Goal: Task Accomplishment & Management: Use online tool/utility

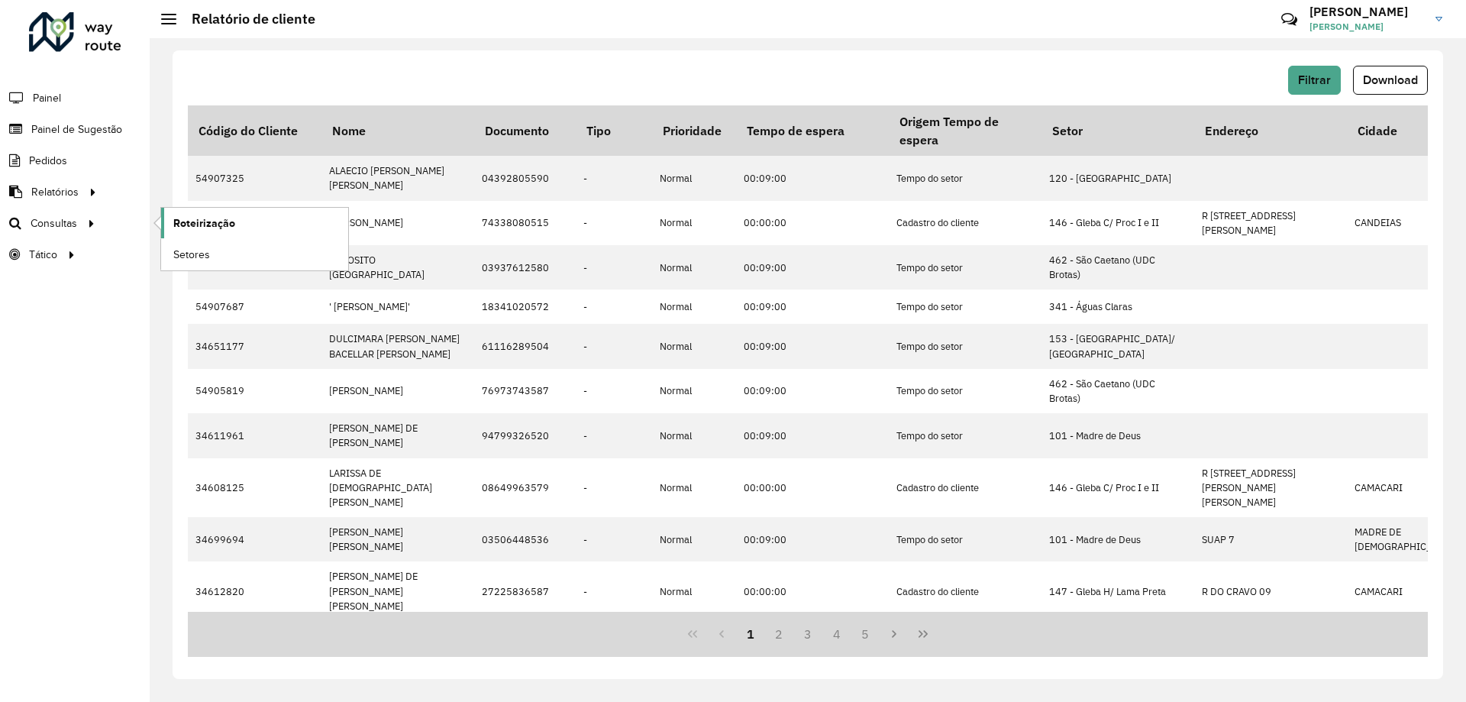
click at [251, 222] on link "Roteirização" at bounding box center [254, 223] width 187 height 31
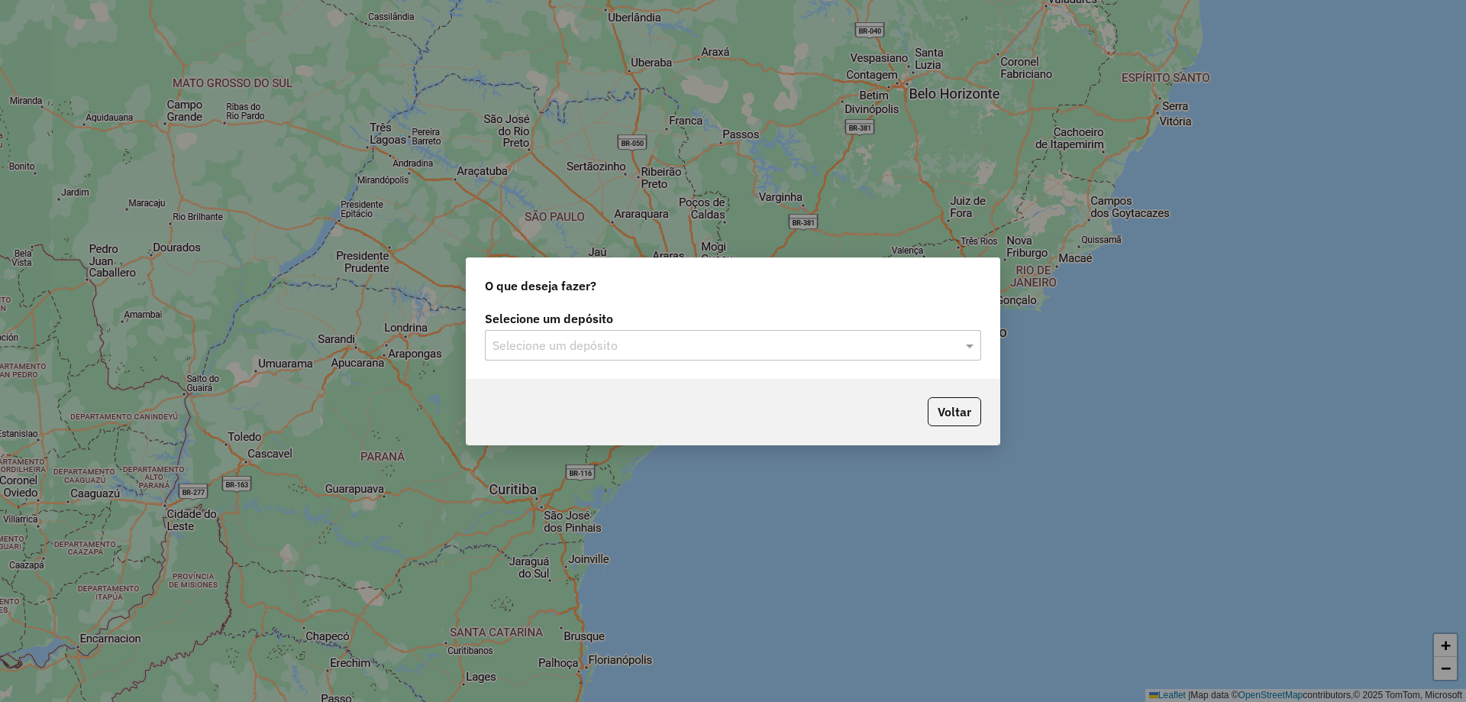
click at [706, 348] on input "text" at bounding box center [718, 346] width 451 height 18
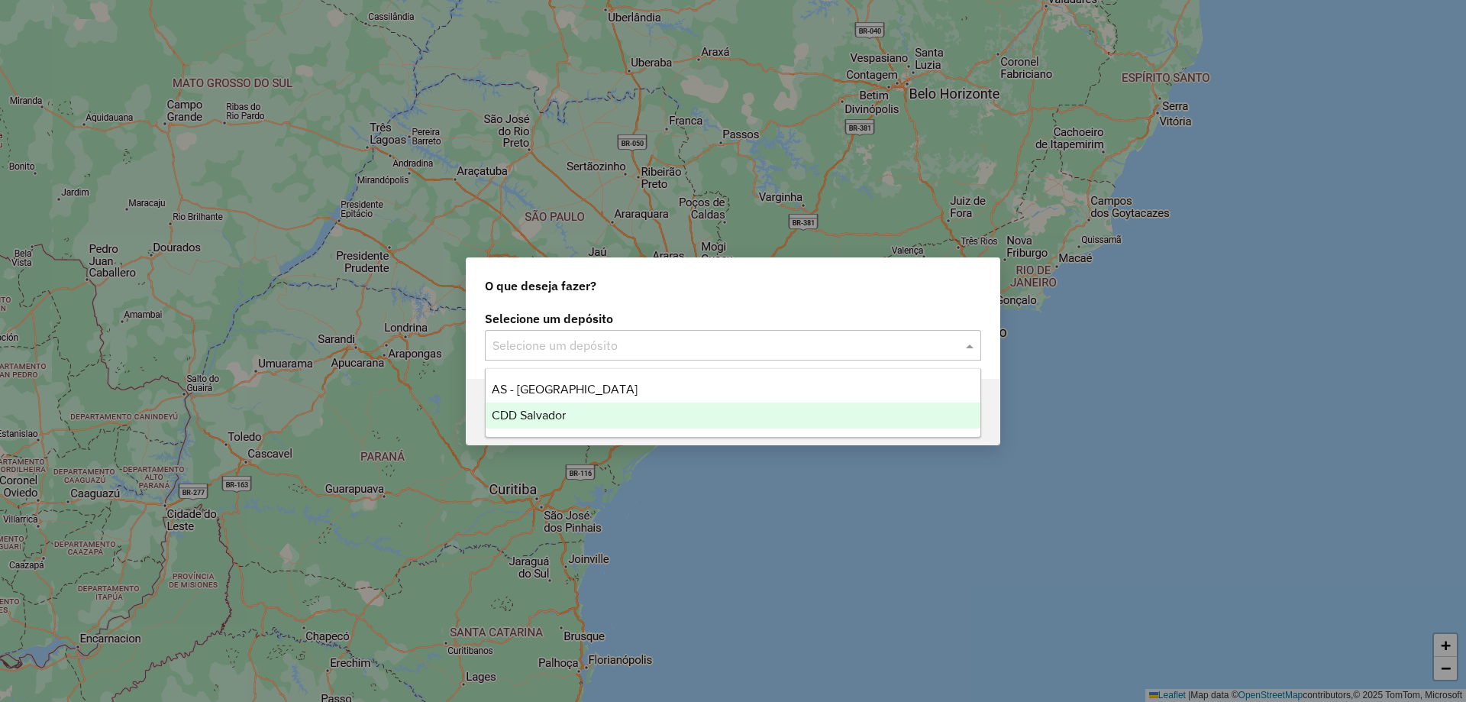
click at [548, 418] on span "CDD Salvador" at bounding box center [529, 415] width 74 height 13
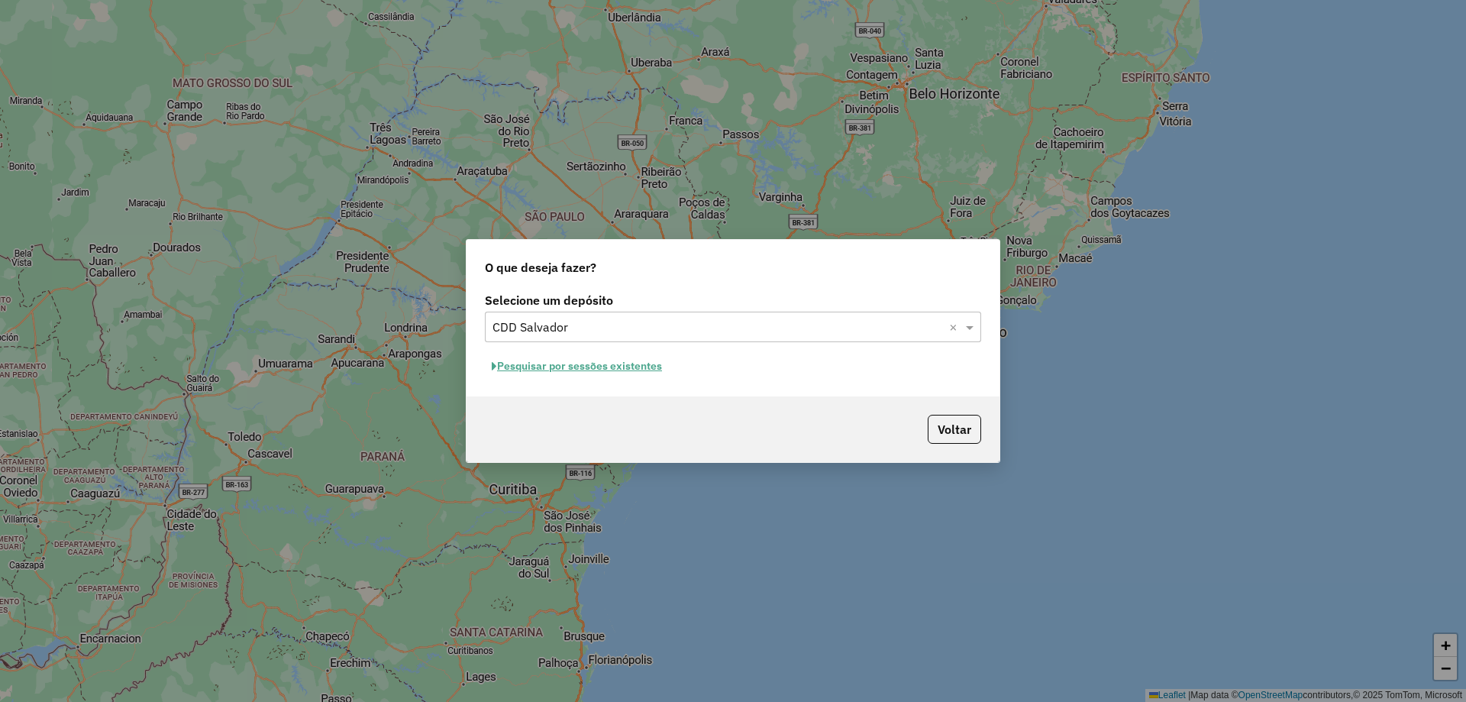
click at [570, 366] on button "Pesquisar por sessões existentes" at bounding box center [577, 366] width 184 height 24
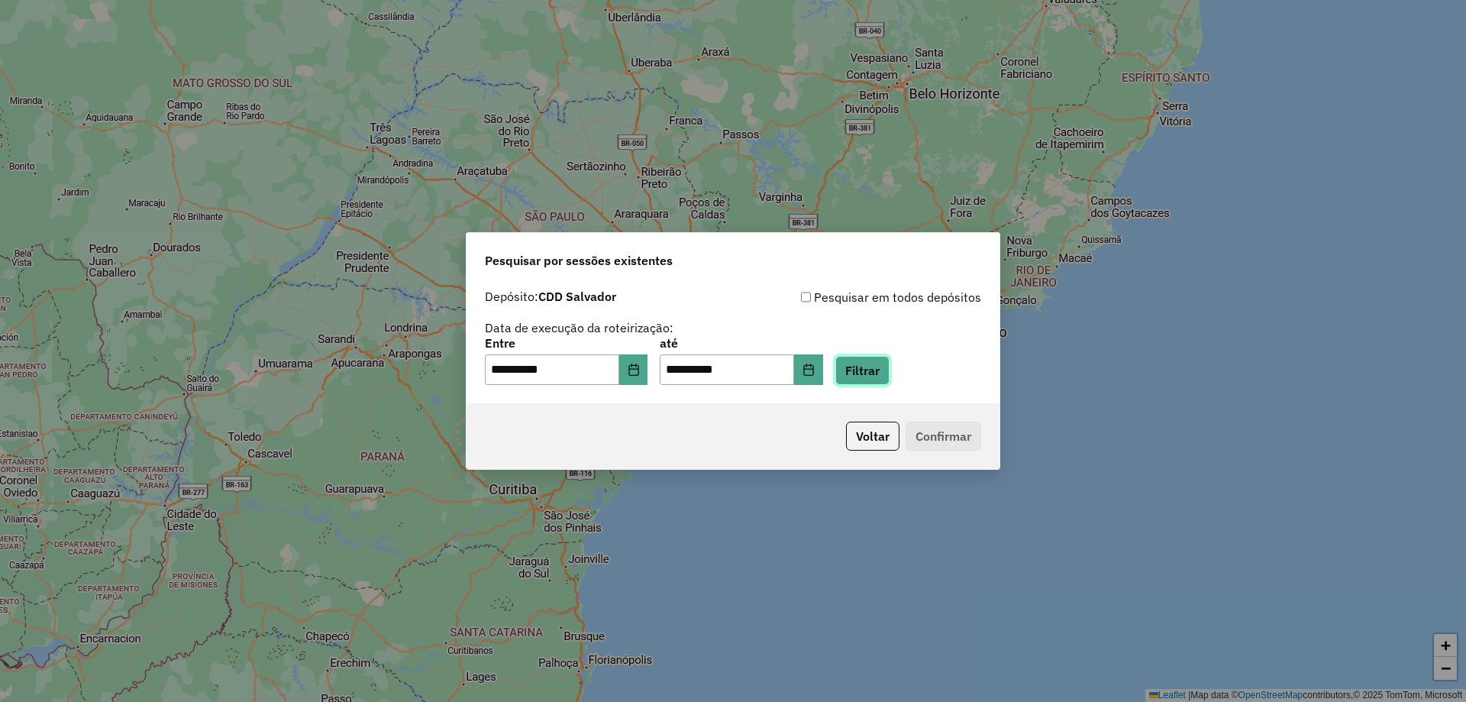
click at [890, 367] on button "Filtrar" at bounding box center [863, 370] width 54 height 29
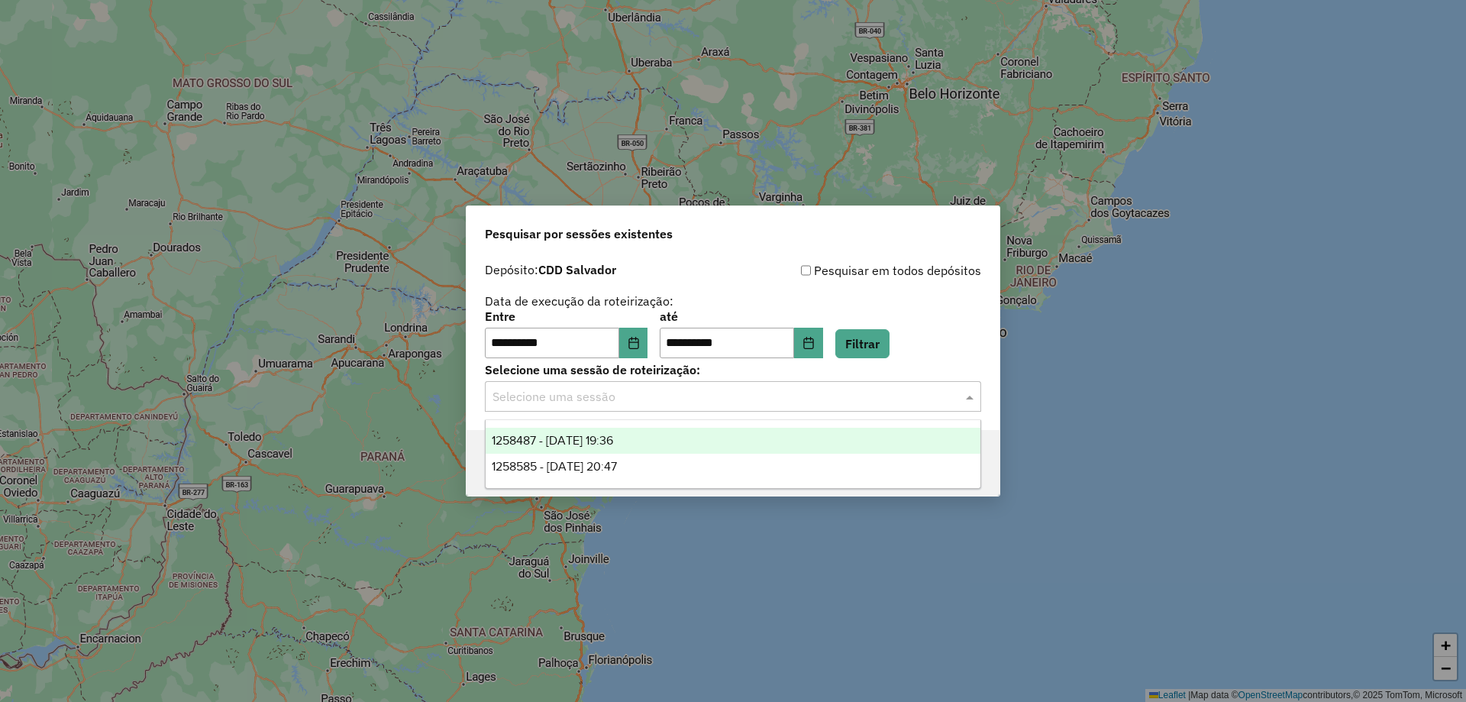
click at [605, 392] on input "text" at bounding box center [718, 397] width 451 height 18
click at [569, 434] on span "1258487 - 03/09/2025 19:36" at bounding box center [552, 440] width 121 height 13
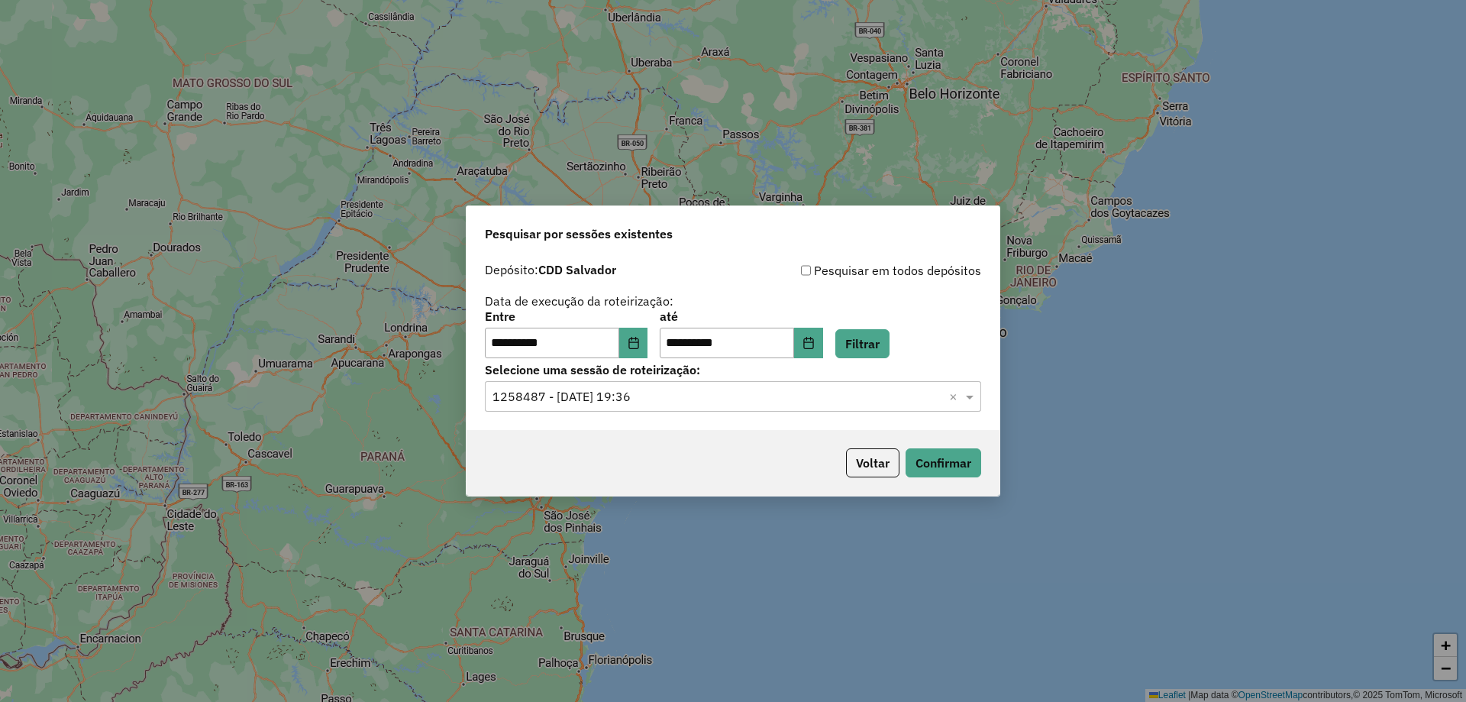
click at [797, 393] on input "text" at bounding box center [718, 397] width 451 height 18
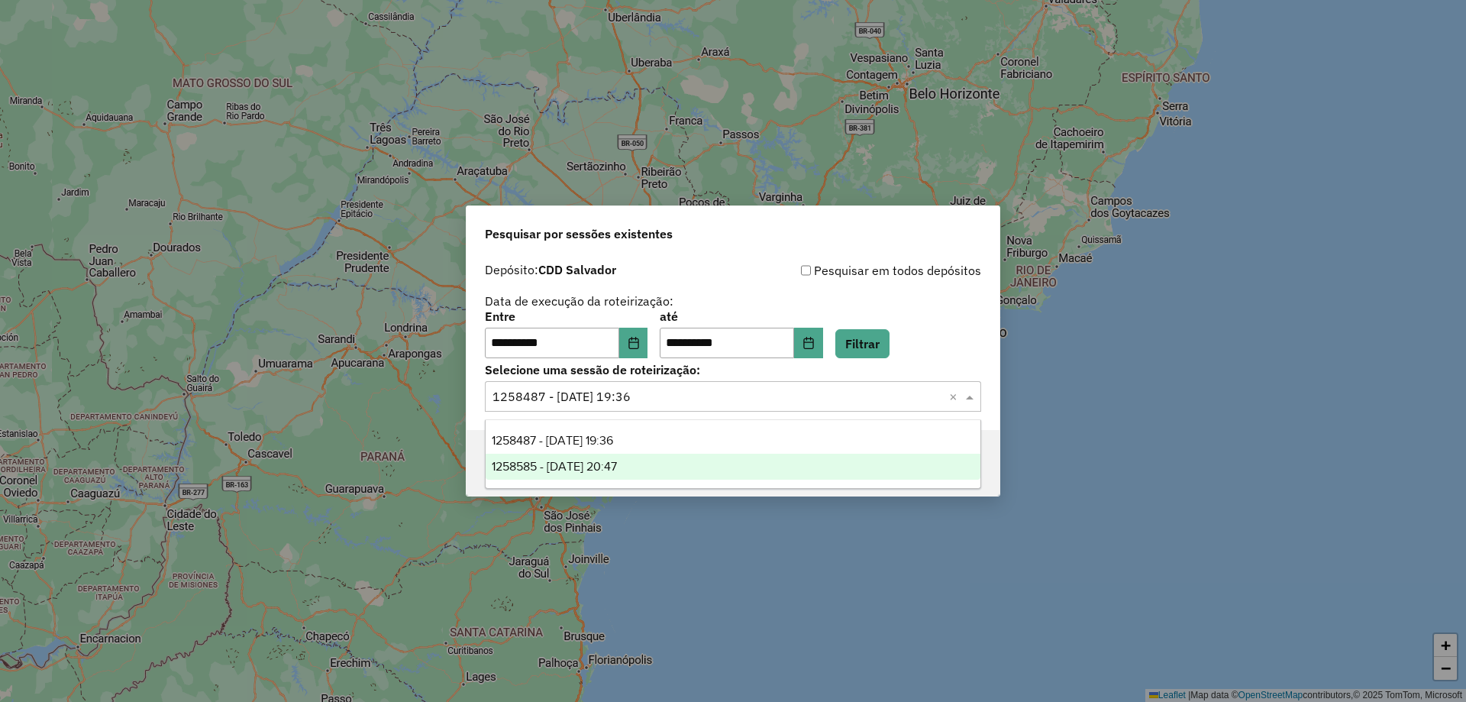
click at [577, 463] on span "1258585 - 03/09/2025 20:47" at bounding box center [554, 466] width 125 height 13
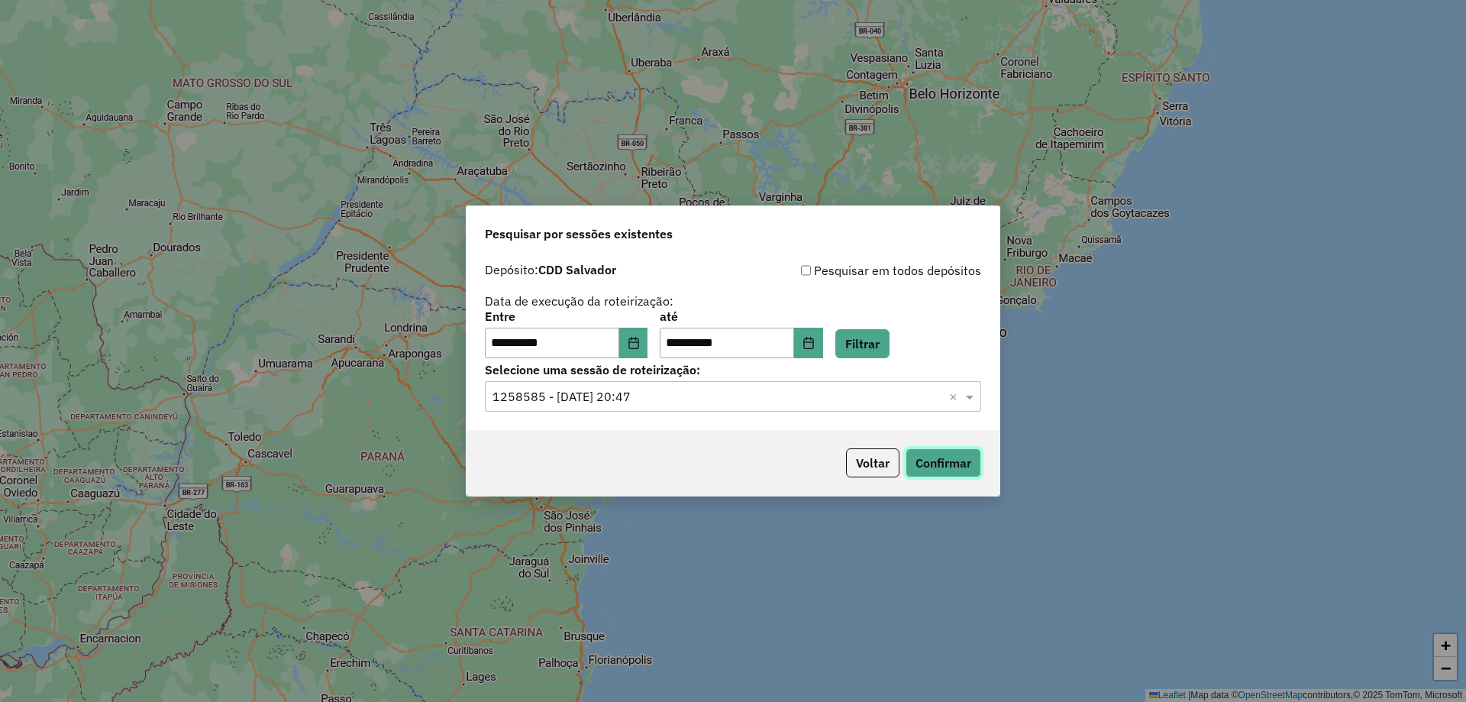
click at [965, 469] on button "Confirmar" at bounding box center [944, 462] width 76 height 29
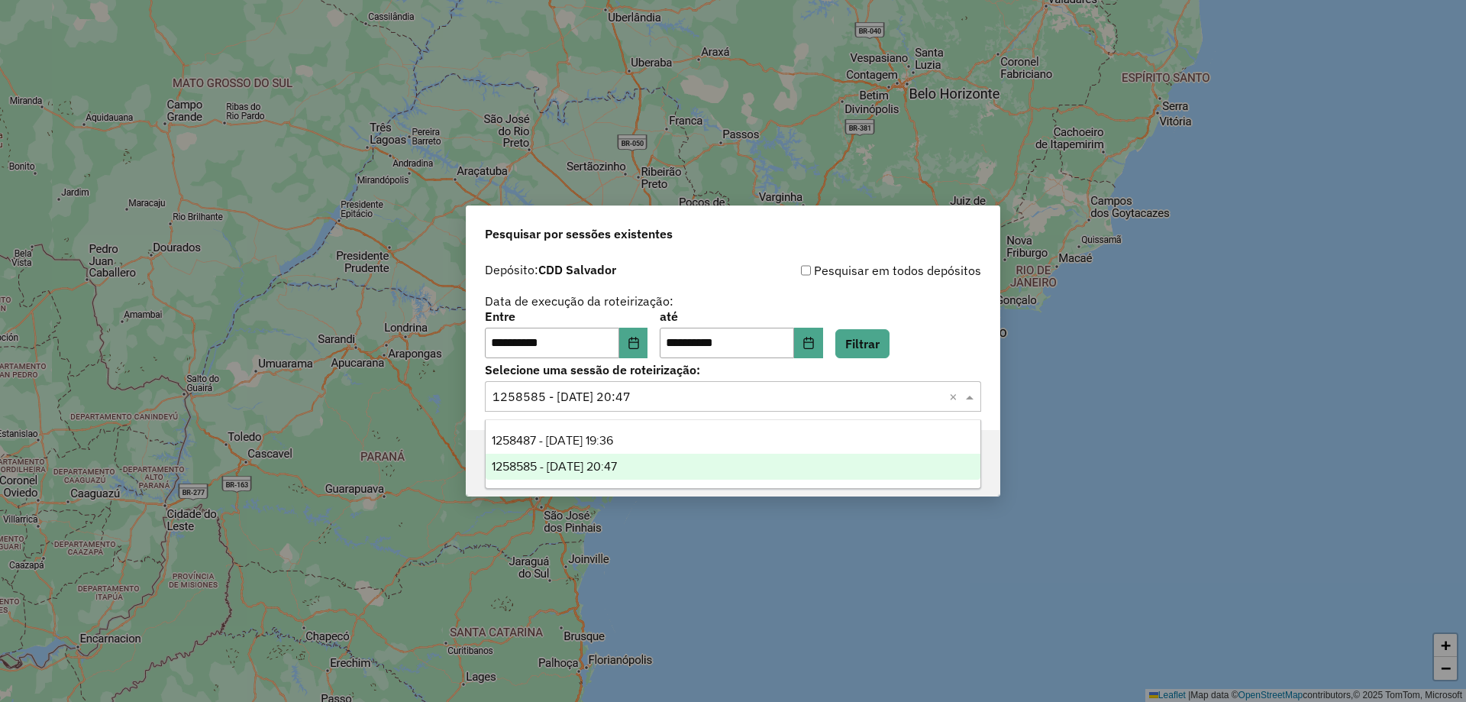
click at [703, 400] on input "text" at bounding box center [718, 397] width 451 height 18
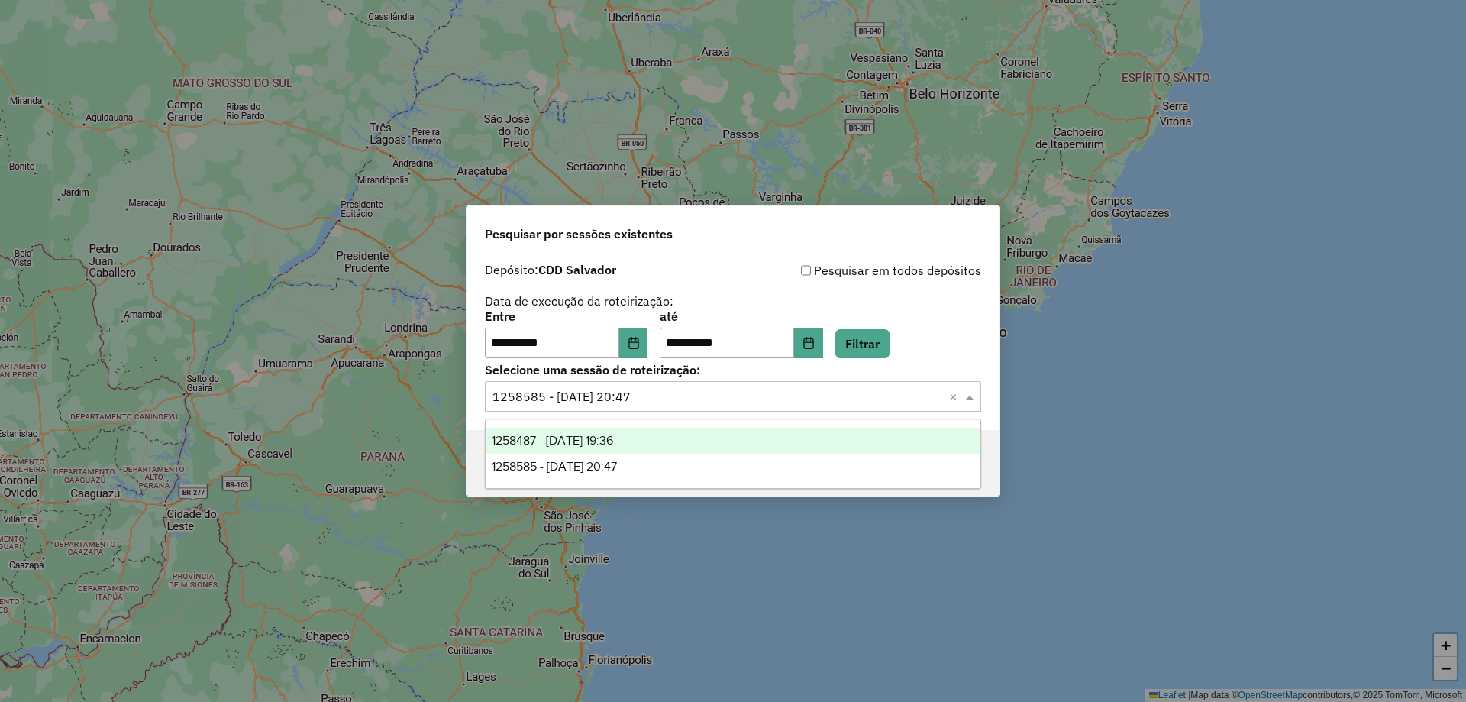
click at [613, 438] on span "1258487 - 03/09/2025 19:36" at bounding box center [552, 440] width 121 height 13
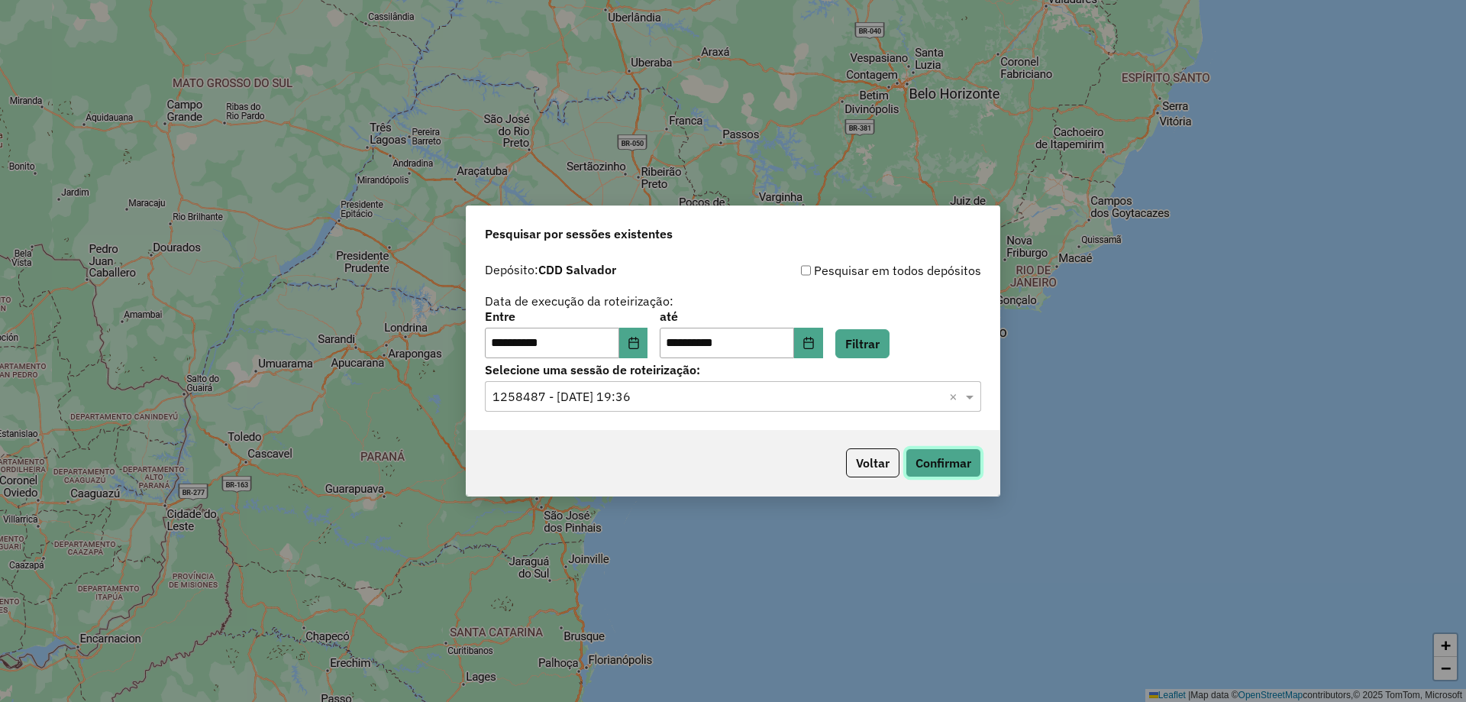
click at [966, 472] on button "Confirmar" at bounding box center [944, 462] width 76 height 29
click at [668, 397] on input "text" at bounding box center [718, 397] width 451 height 18
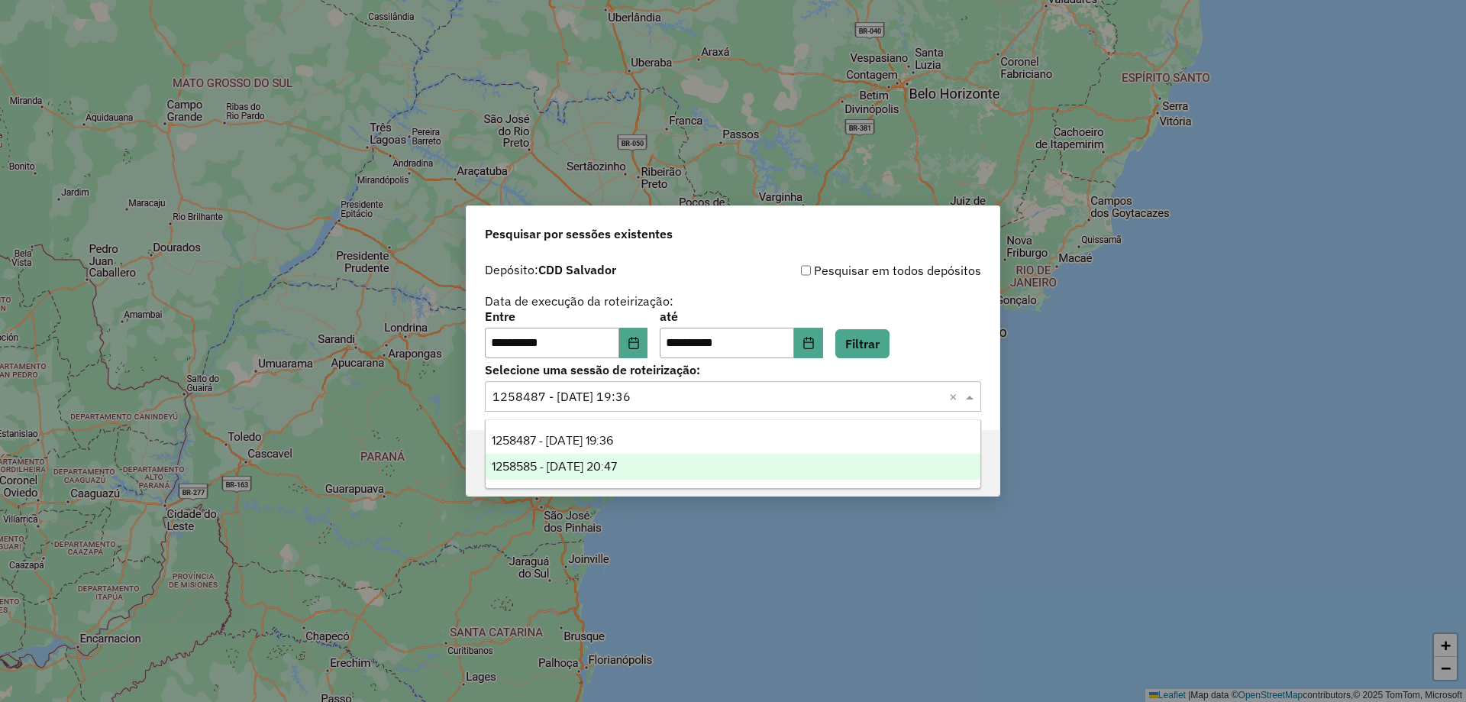
click at [617, 467] on span "1258585 - 03/09/2025 20:47" at bounding box center [554, 466] width 125 height 13
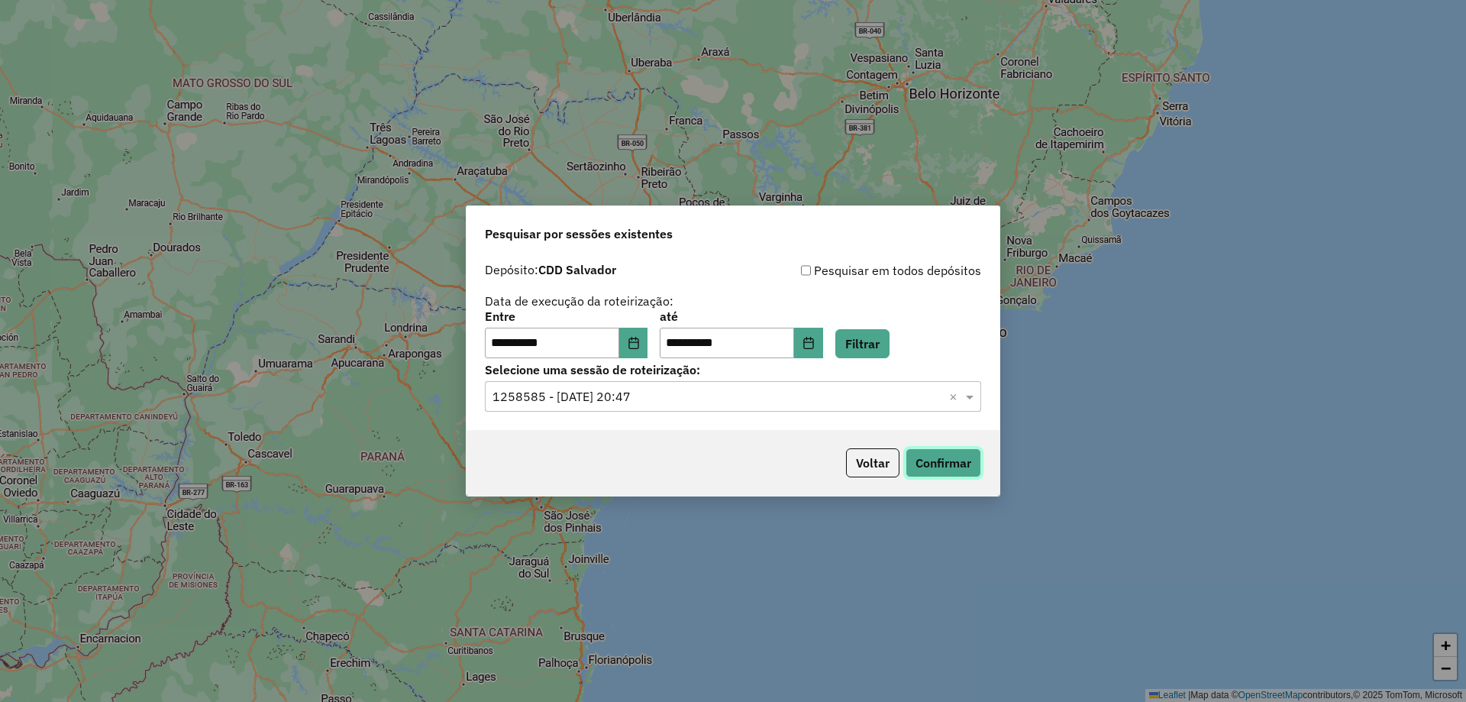
click at [967, 460] on button "Confirmar" at bounding box center [944, 462] width 76 height 29
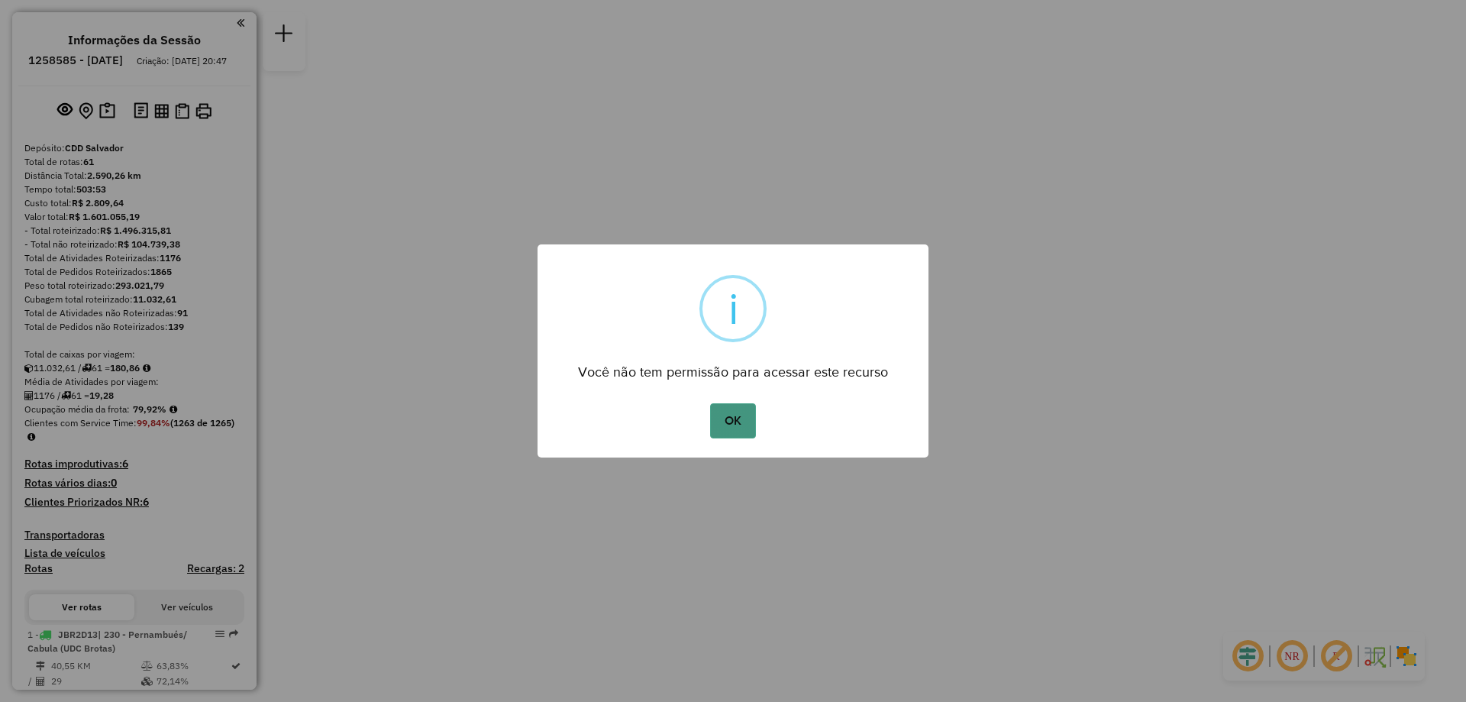
click at [735, 412] on button "OK" at bounding box center [732, 420] width 45 height 35
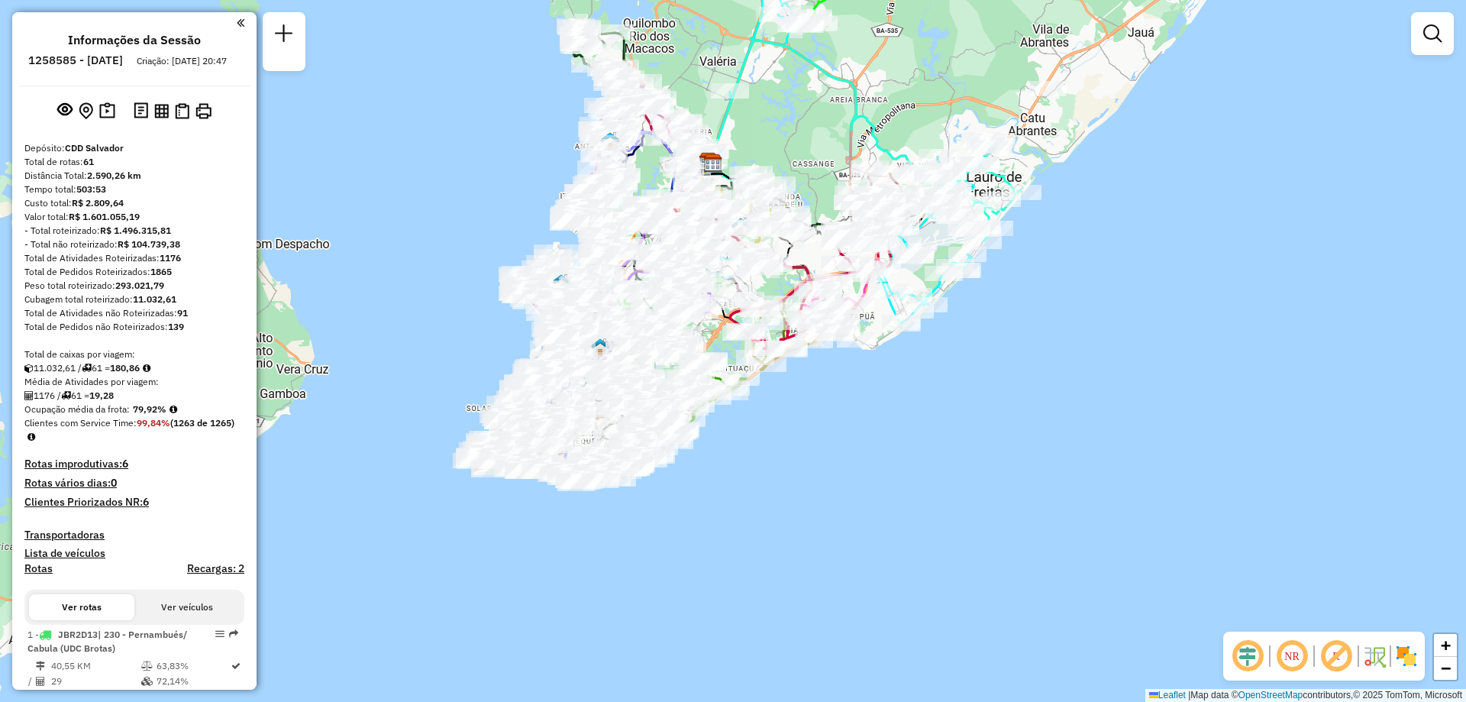
click at [1299, 648] on em at bounding box center [1292, 656] width 37 height 37
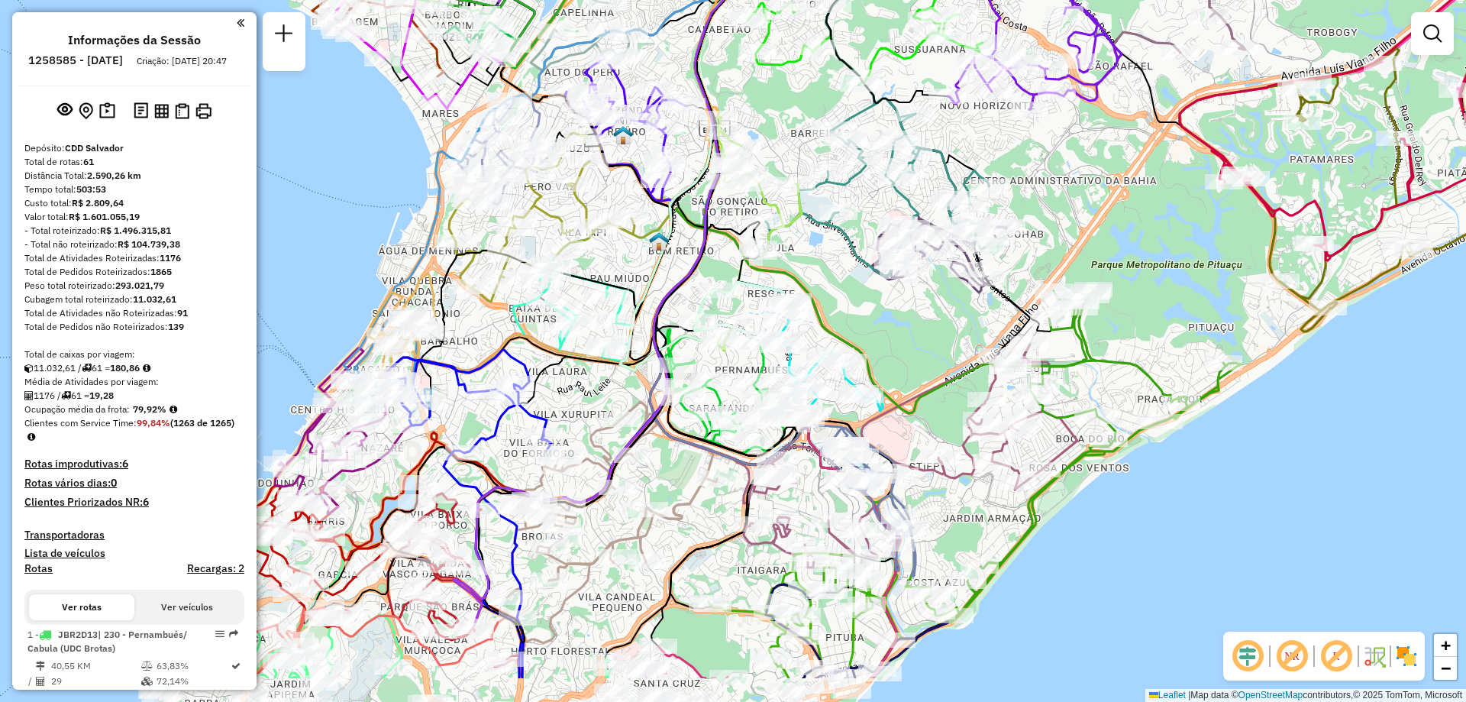
drag, startPoint x: 514, startPoint y: 561, endPoint x: 629, endPoint y: 467, distance: 148.2
click at [629, 467] on div "Janela de atendimento Grade de atendimento Capacidade Transportadoras Veículos …" at bounding box center [733, 351] width 1466 height 702
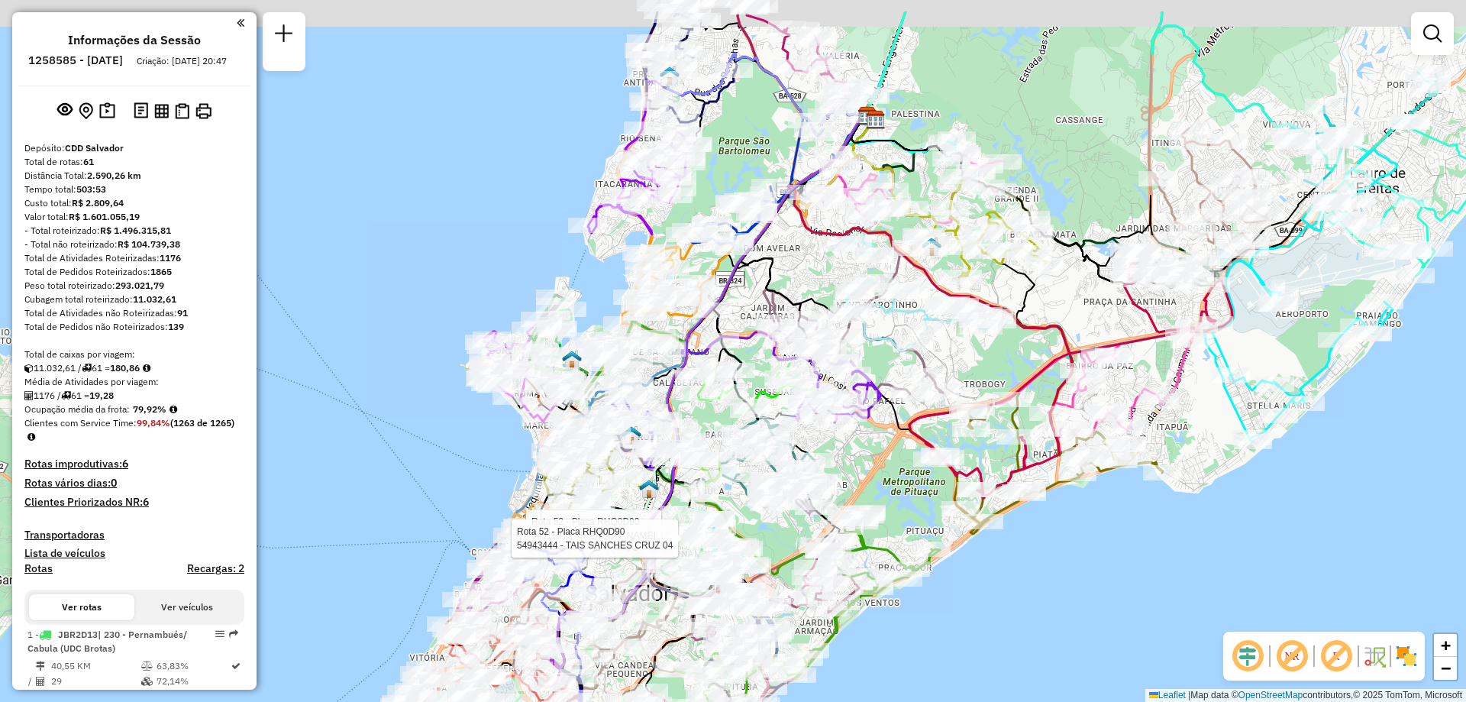
drag, startPoint x: 936, startPoint y: 365, endPoint x: 881, endPoint y: 434, distance: 88.0
click at [818, 505] on div "Rota 52 - Placa RHQ0D90 54918915 - TATIANE COELHO Rota 52 - Placa RHQ0D90 54943…" at bounding box center [733, 351] width 1466 height 702
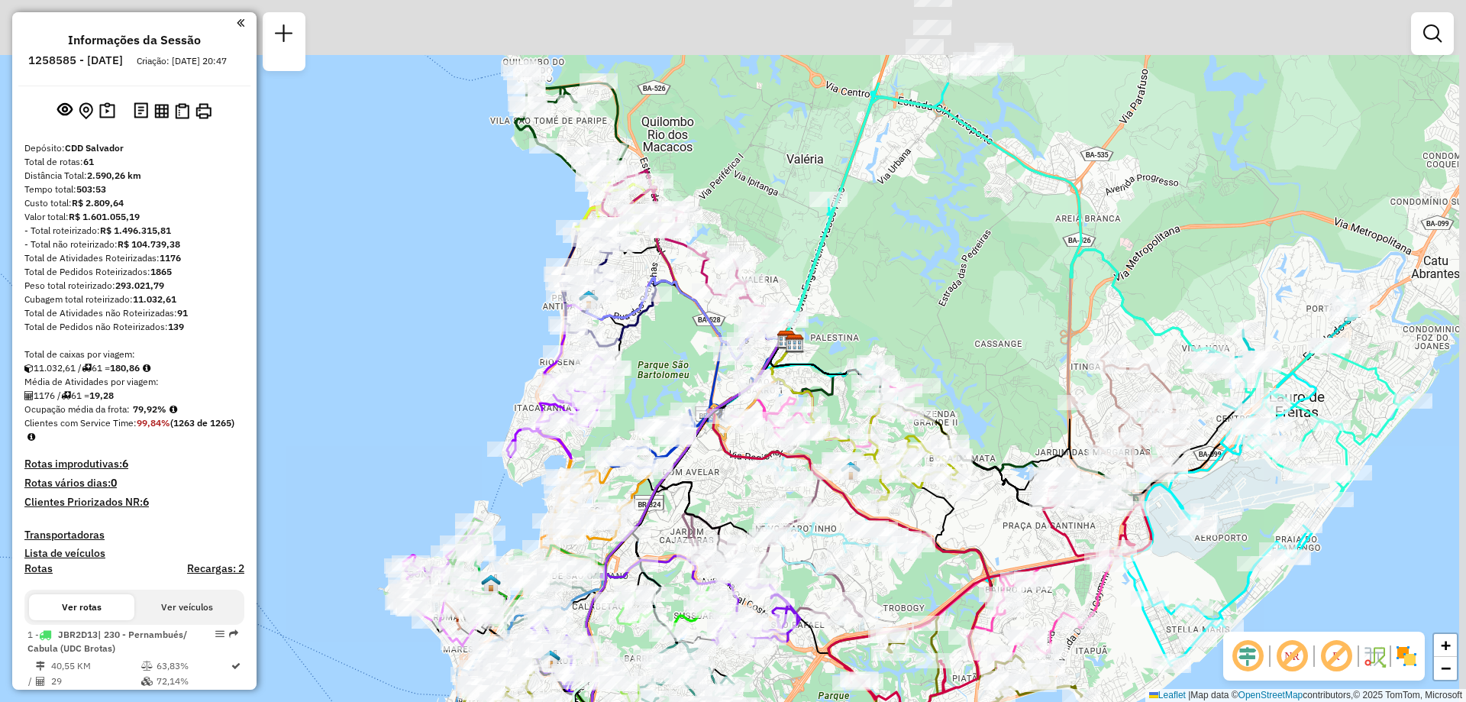
drag, startPoint x: 826, startPoint y: 230, endPoint x: 809, endPoint y: 366, distance: 137.1
click at [809, 366] on icon at bounding box center [910, 413] width 278 height 153
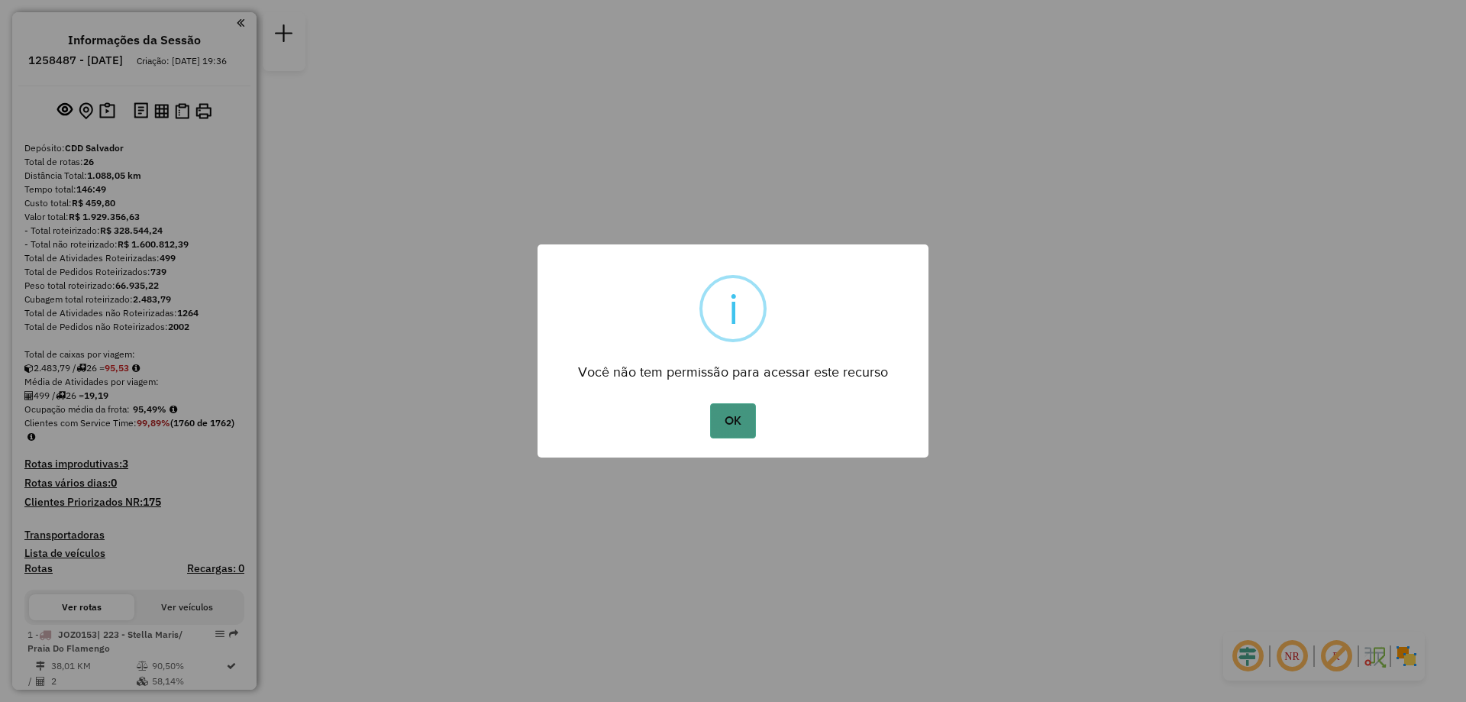
click at [727, 428] on button "OK" at bounding box center [732, 420] width 45 height 35
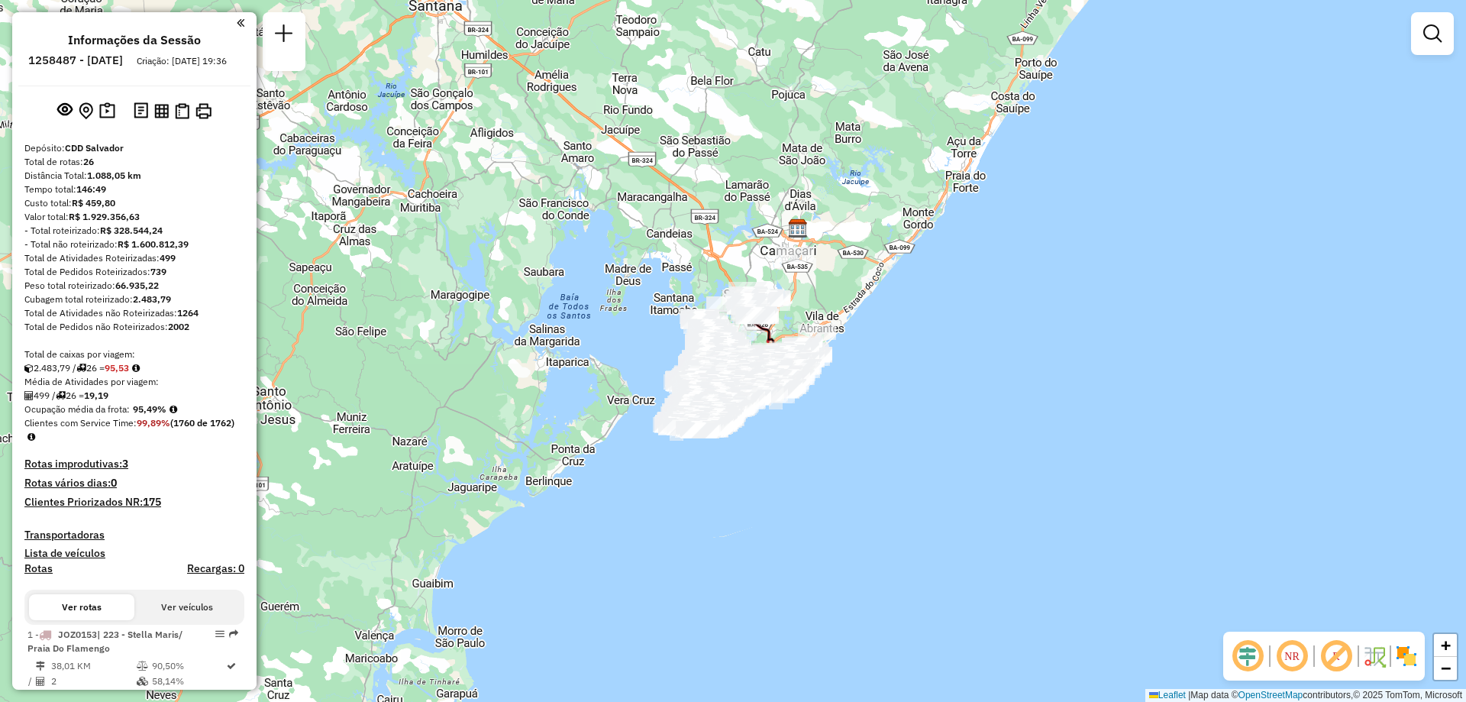
click at [1290, 657] on em at bounding box center [1292, 656] width 37 height 37
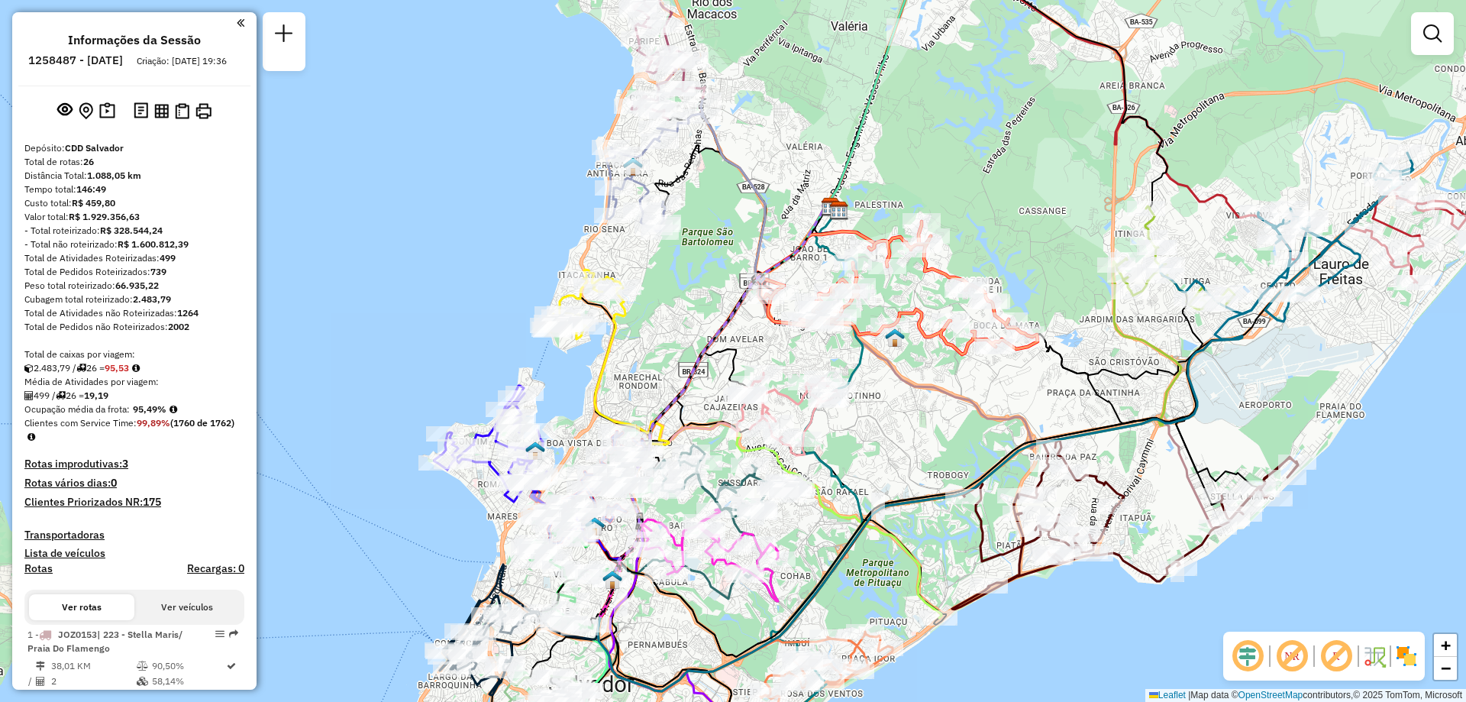
drag, startPoint x: 634, startPoint y: 443, endPoint x: 658, endPoint y: 402, distance: 46.9
click at [658, 402] on div "Janela de atendimento Grade de atendimento Capacidade Transportadoras Veículos …" at bounding box center [733, 351] width 1466 height 702
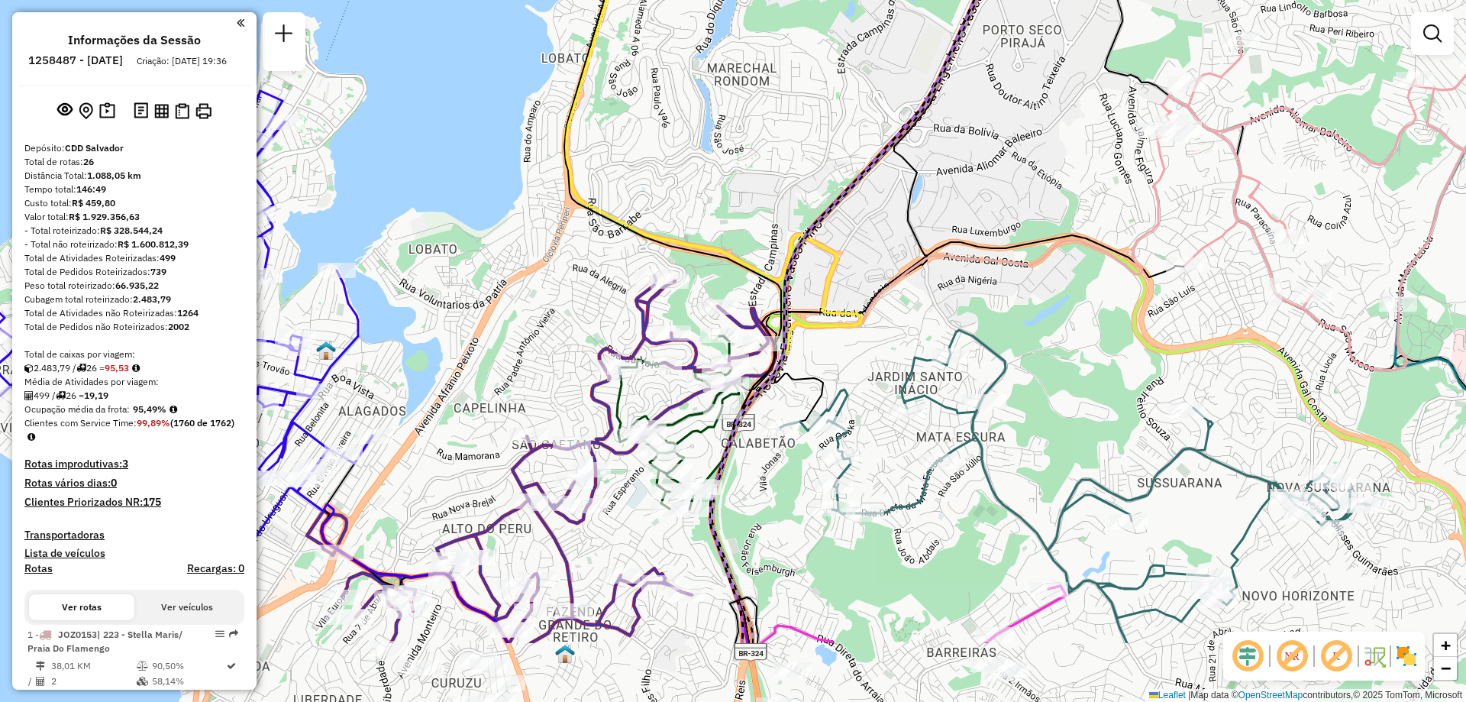
drag, startPoint x: 578, startPoint y: 542, endPoint x: 642, endPoint y: 413, distance: 144.1
click at [642, 413] on icon at bounding box center [690, 422] width 146 height 173
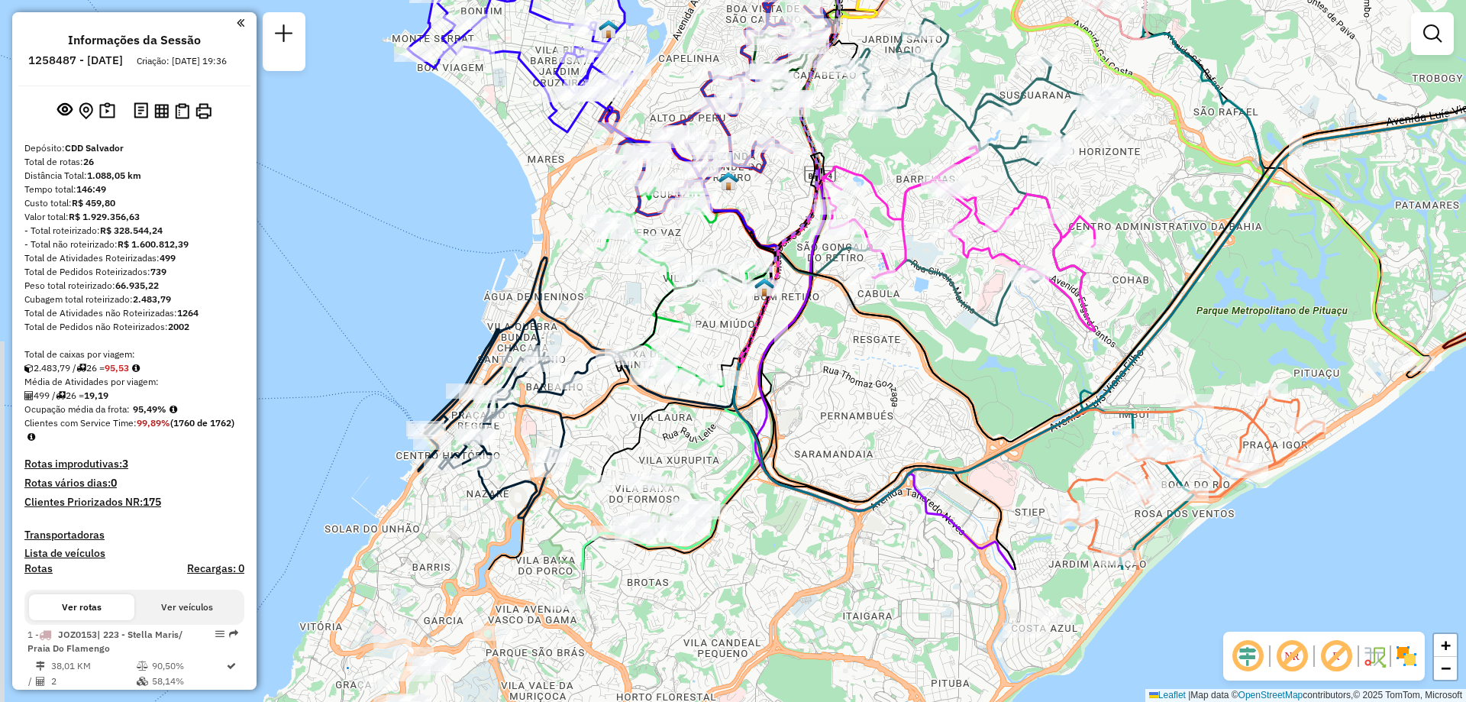
drag, startPoint x: 971, startPoint y: 662, endPoint x: 1015, endPoint y: 460, distance: 207.2
click at [1015, 460] on div "Janela de atendimento Grade de atendimento Capacidade Transportadoras Veículos …" at bounding box center [733, 351] width 1466 height 702
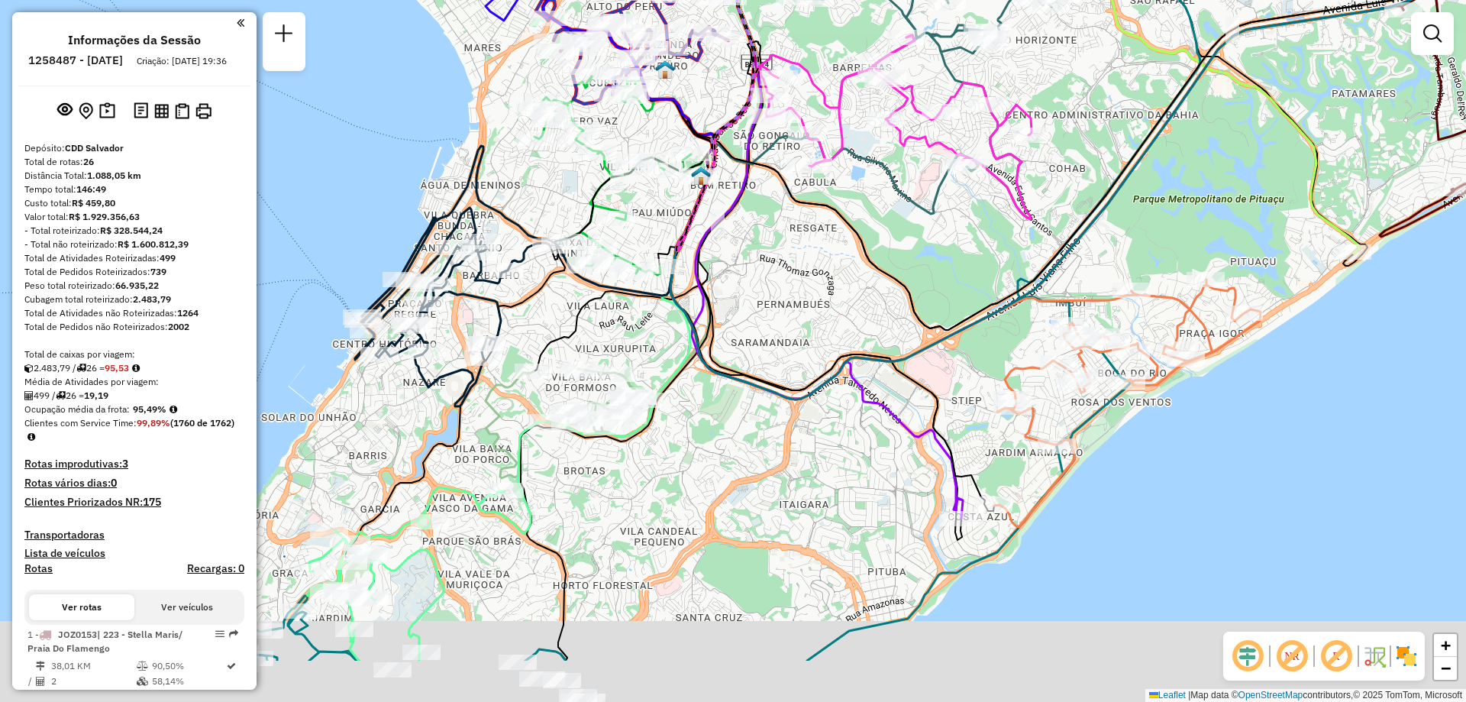
drag, startPoint x: 1000, startPoint y: 618, endPoint x: 928, endPoint y: 488, distance: 148.4
click at [928, 488] on div "Janela de atendimento Grade de atendimento Capacidade Transportadoras Veículos …" at bounding box center [733, 351] width 1466 height 702
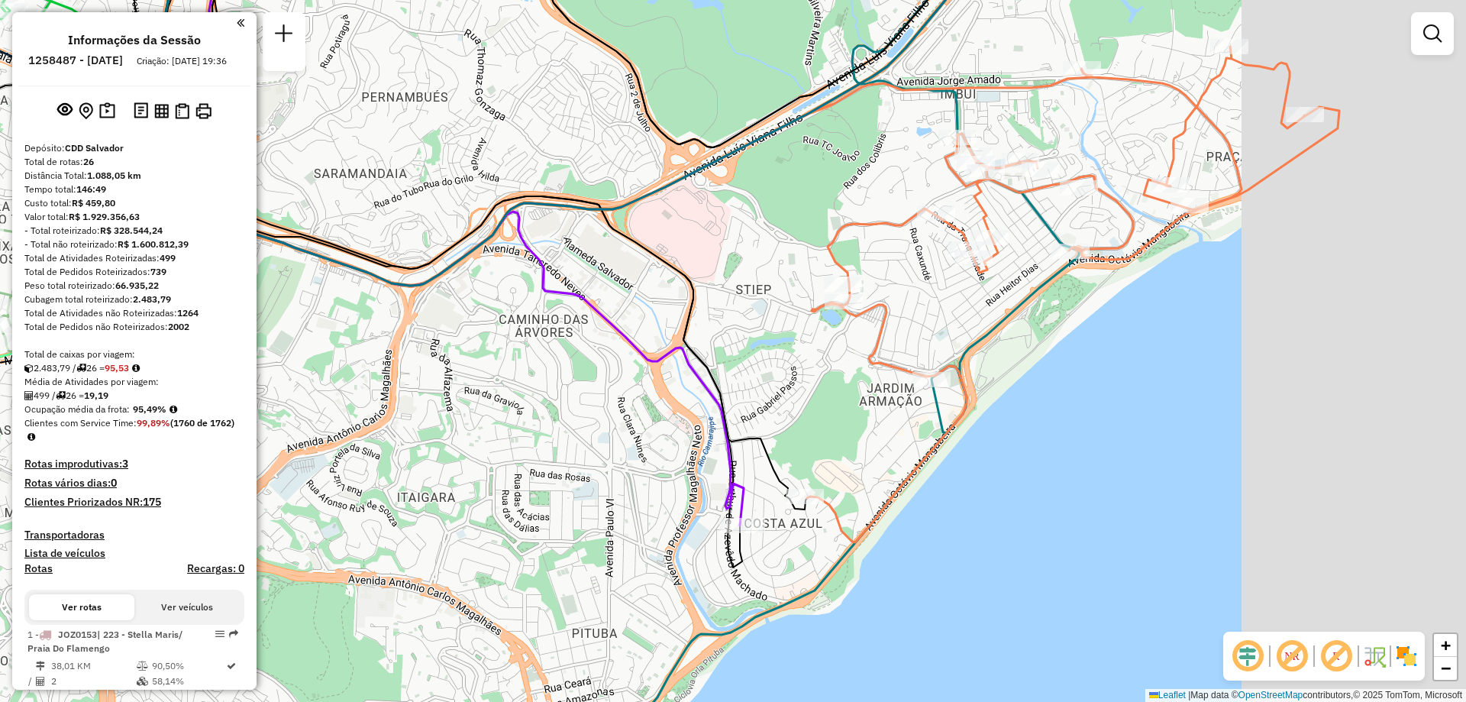
drag, startPoint x: 1193, startPoint y: 344, endPoint x: 904, endPoint y: 404, distance: 294.9
click at [905, 404] on icon at bounding box center [1073, 295] width 532 height 496
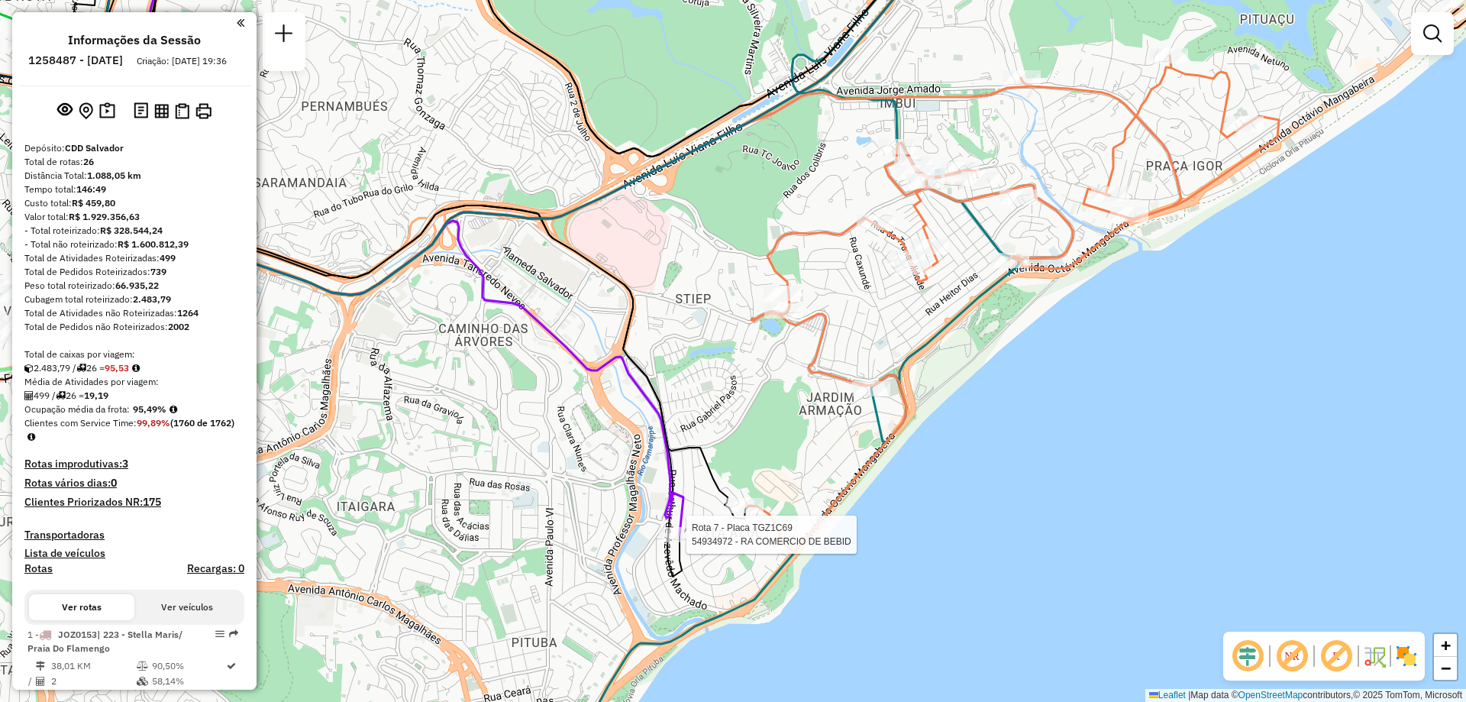
select select "**********"
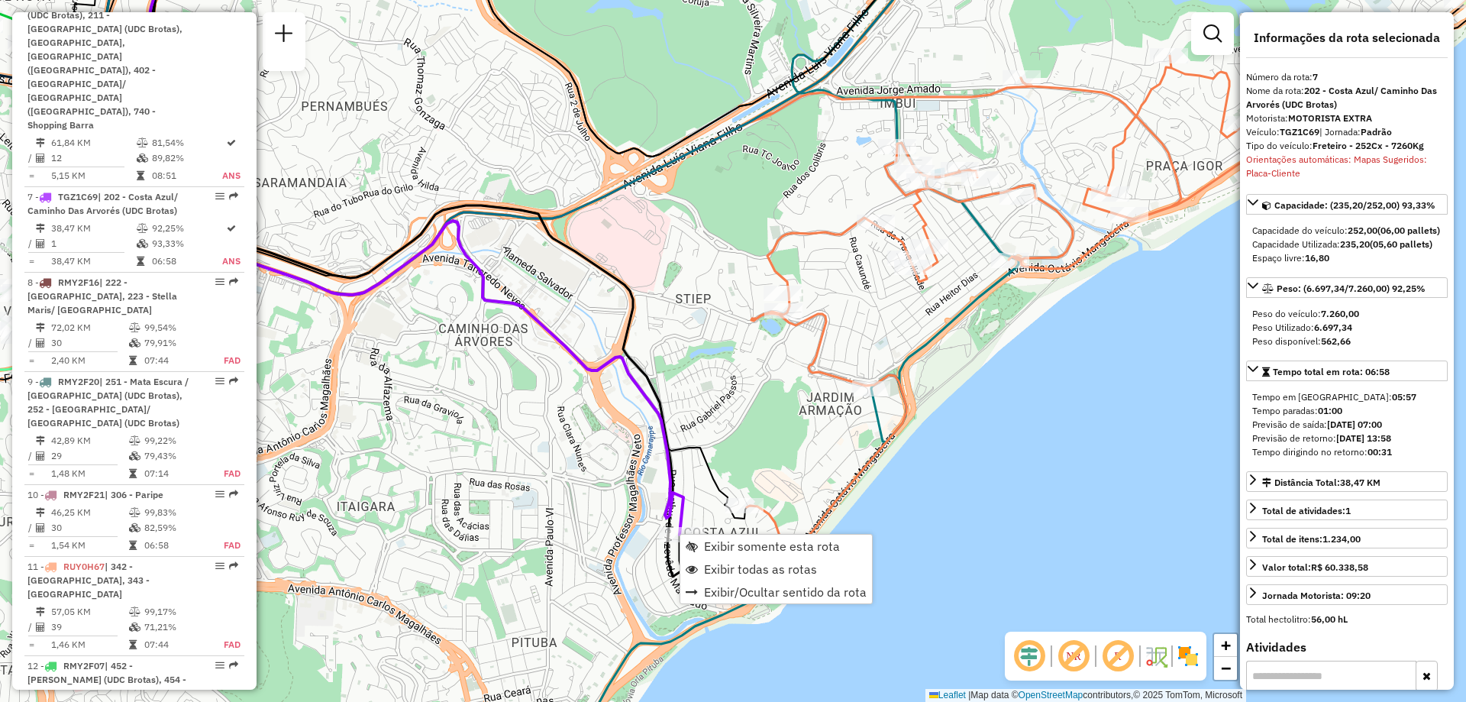
scroll to position [1194, 0]
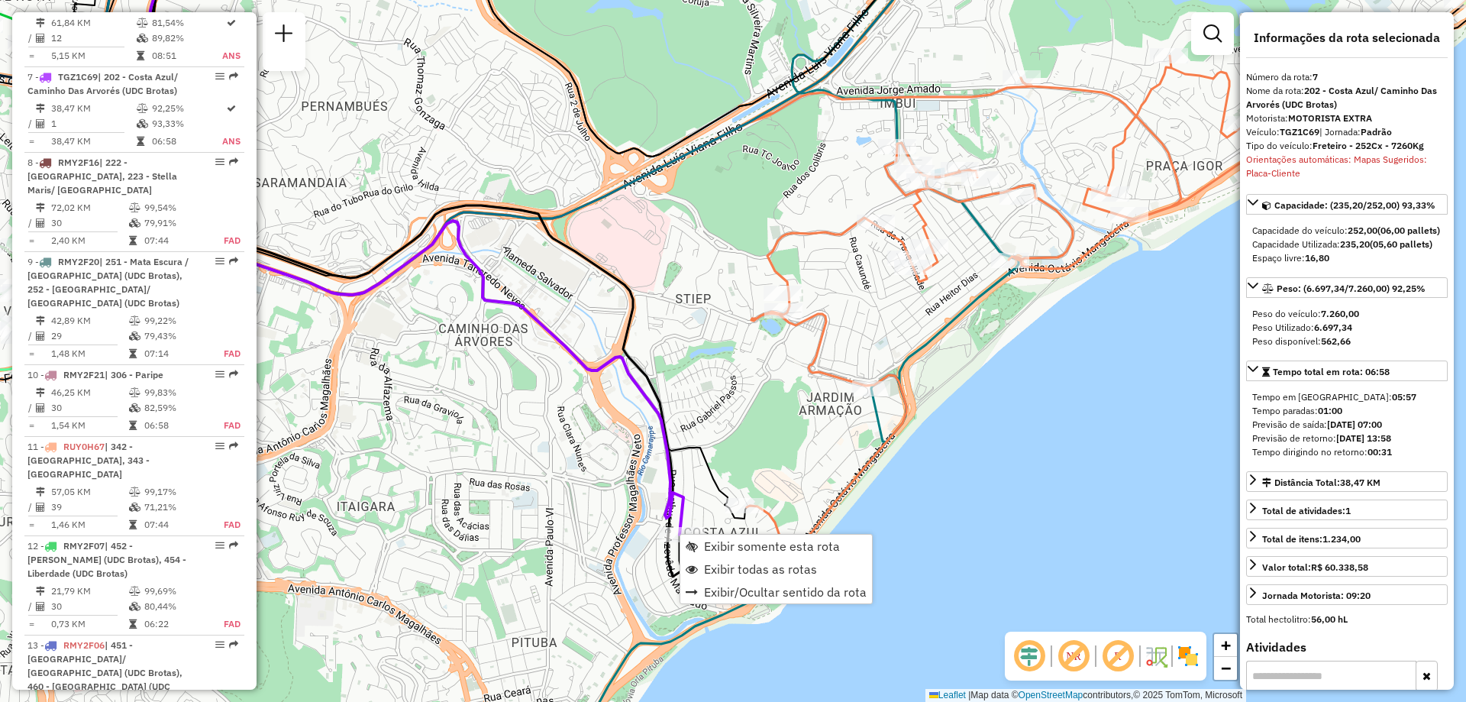
click at [833, 424] on div "Janela de atendimento Grade de atendimento Capacidade Transportadoras Veículos …" at bounding box center [733, 351] width 1466 height 702
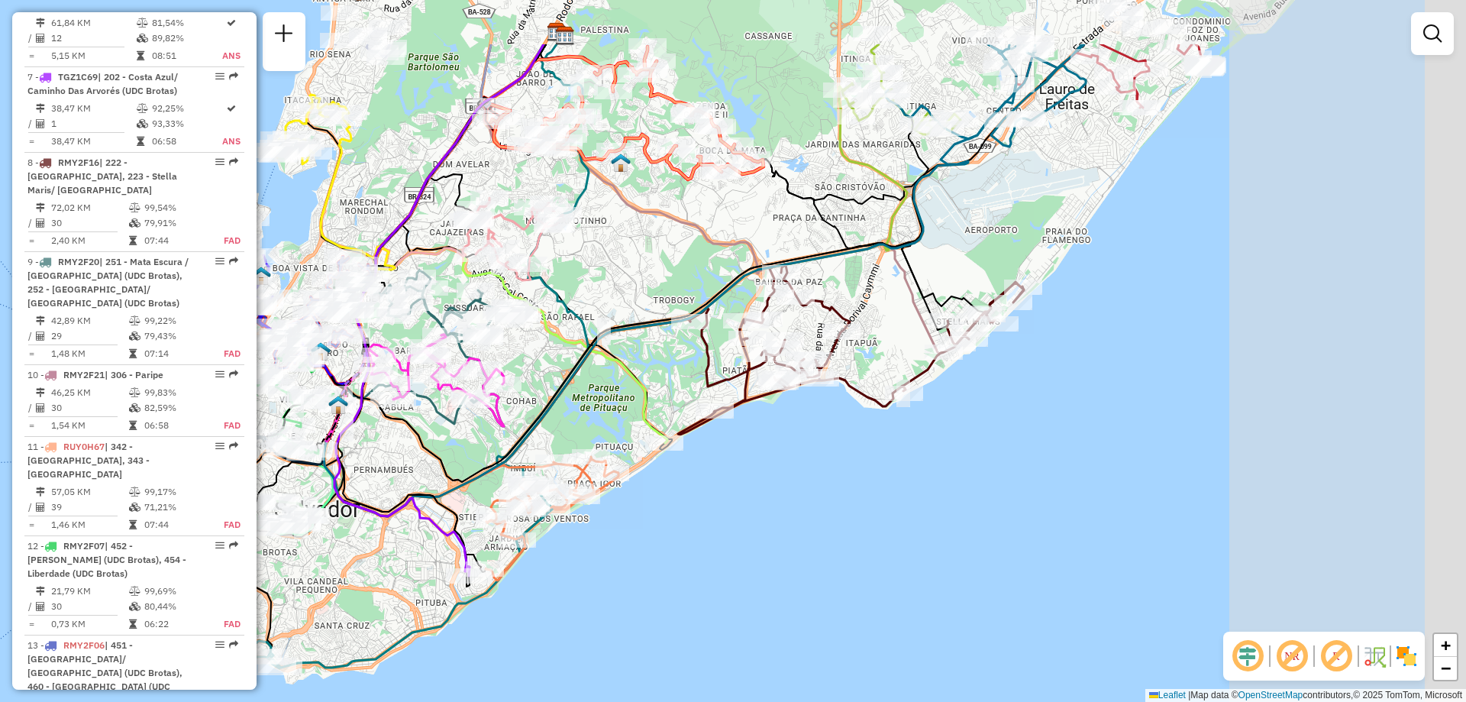
drag, startPoint x: 1035, startPoint y: 312, endPoint x: 687, endPoint y: 450, distance: 374.7
click at [687, 435] on icon at bounding box center [851, 349] width 346 height 170
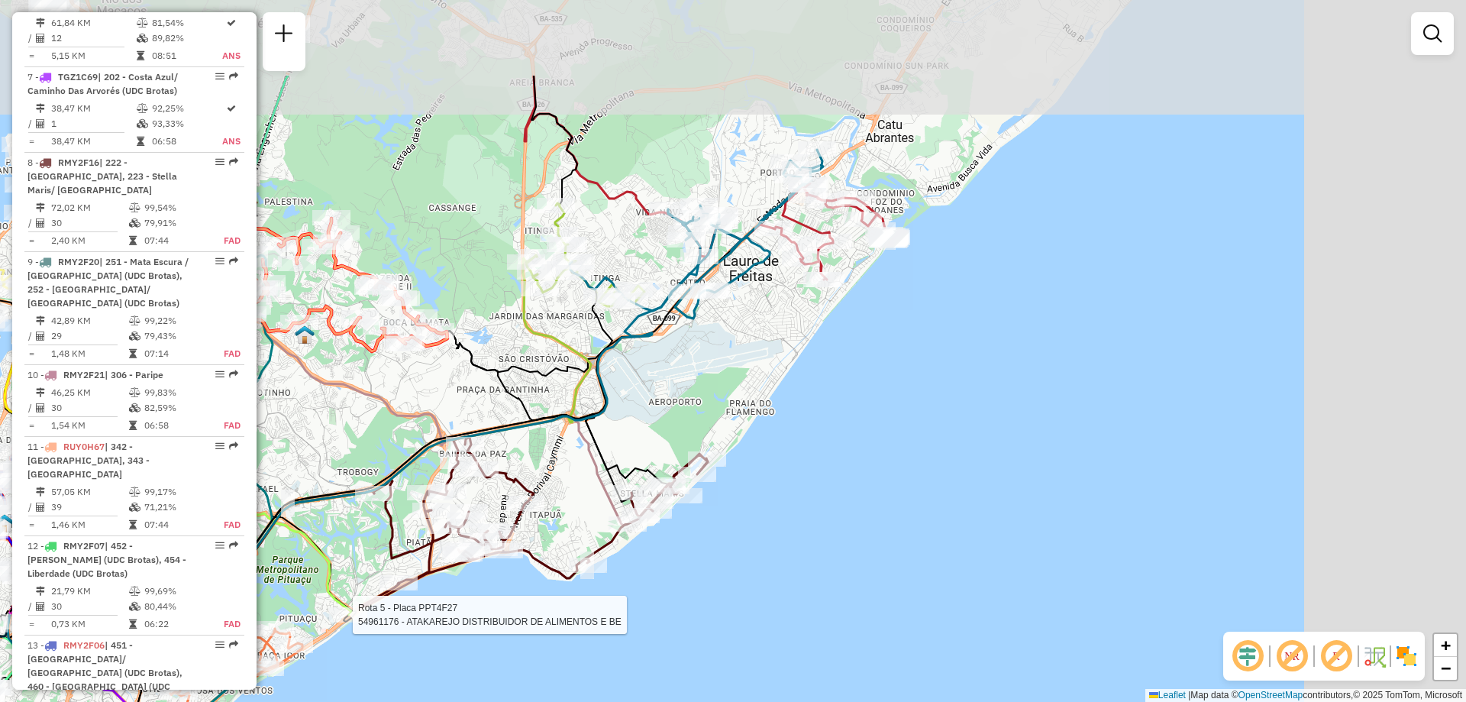
drag, startPoint x: 1047, startPoint y: 182, endPoint x: 727, endPoint y: 340, distance: 356.9
click at [727, 340] on div "Rota 5 - Placa PPT4F27 54961176 - ATAKAREJO DISTRIBUIDOR DE ALIMENTOS E BE Jane…" at bounding box center [733, 351] width 1466 height 702
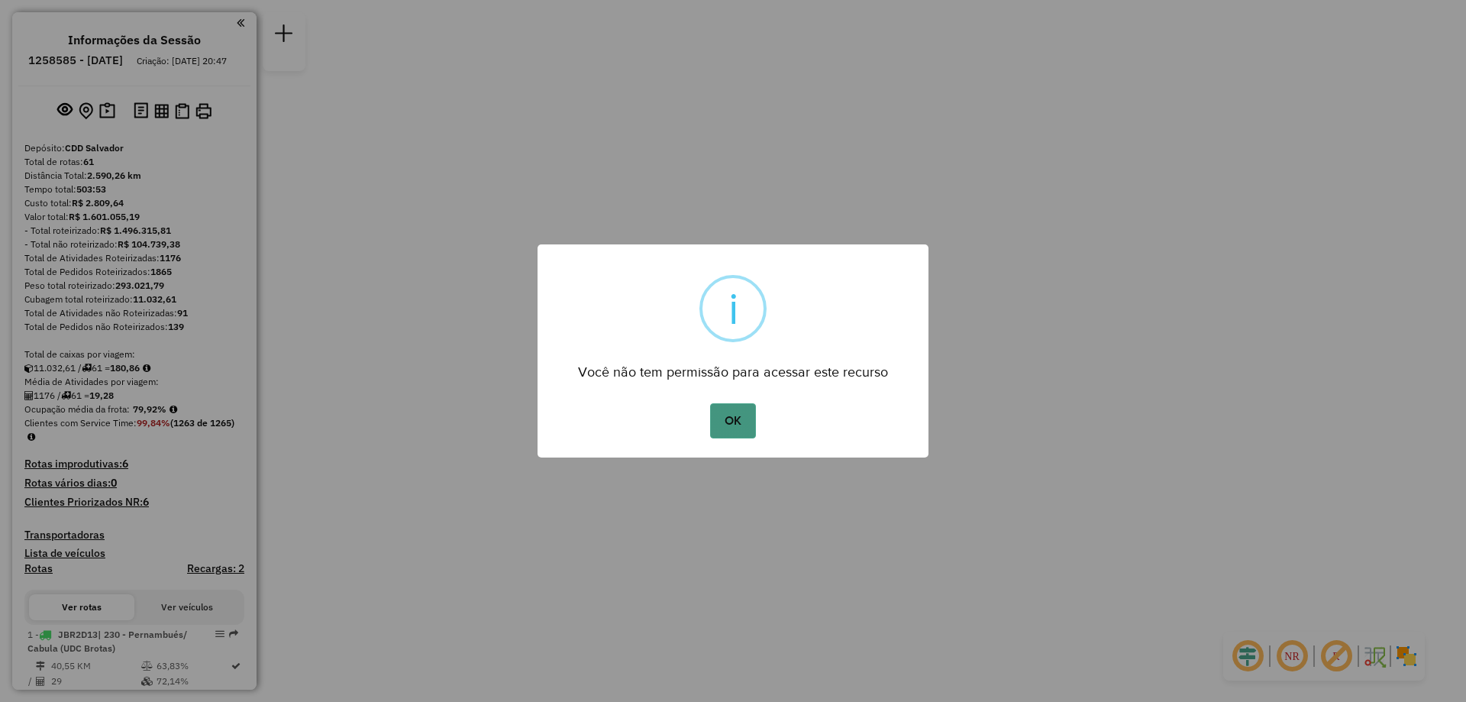
click at [714, 420] on button "OK" at bounding box center [732, 420] width 45 height 35
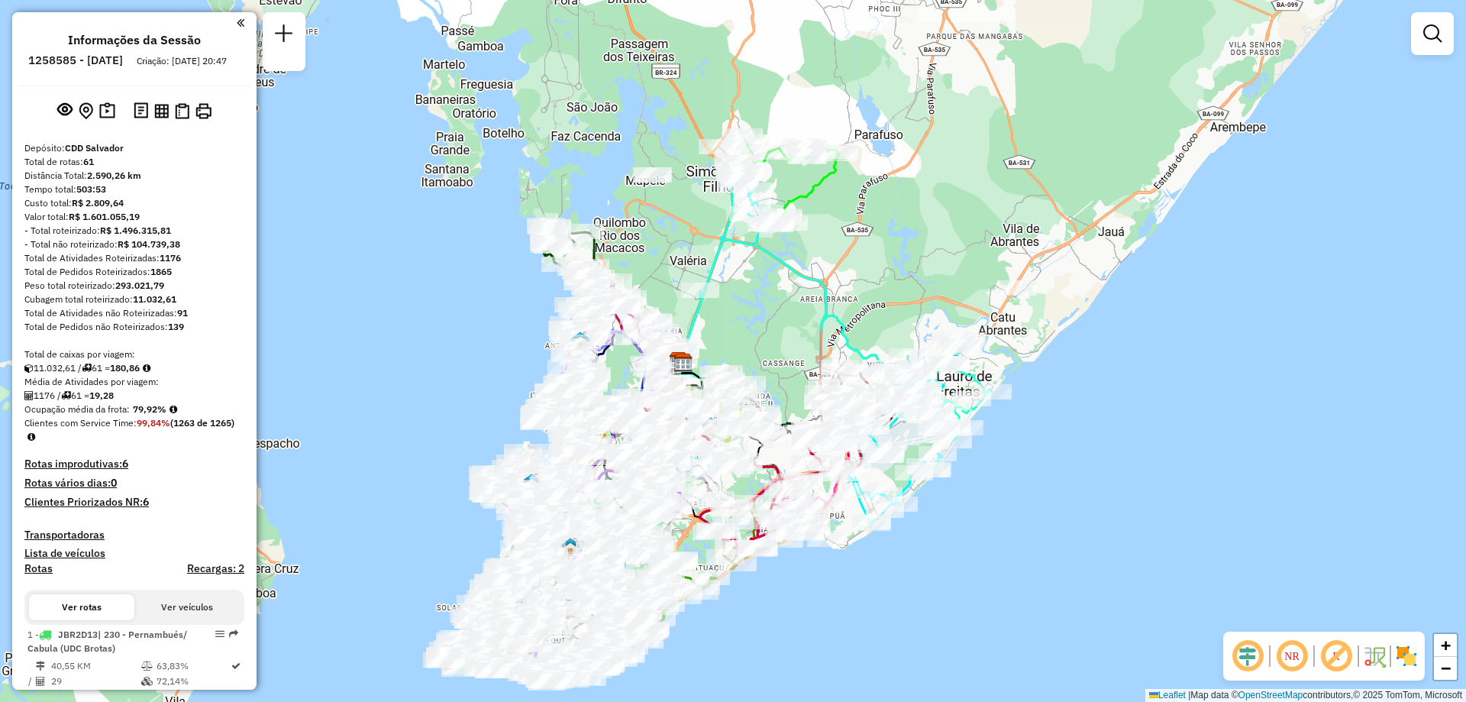
click at [1301, 664] on em at bounding box center [1292, 656] width 37 height 37
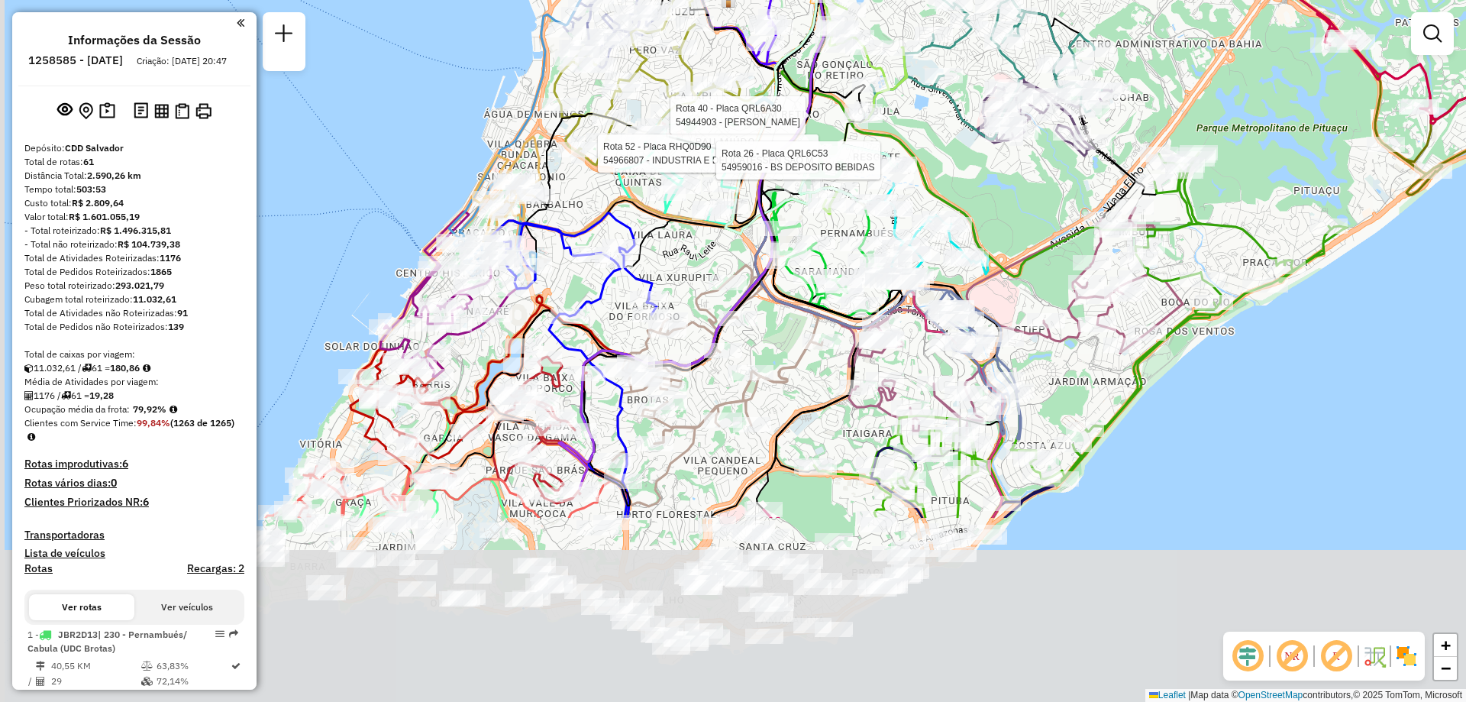
drag, startPoint x: 542, startPoint y: 605, endPoint x: 639, endPoint y: 335, distance: 287.2
click at [639, 335] on icon at bounding box center [745, 81] width 372 height 813
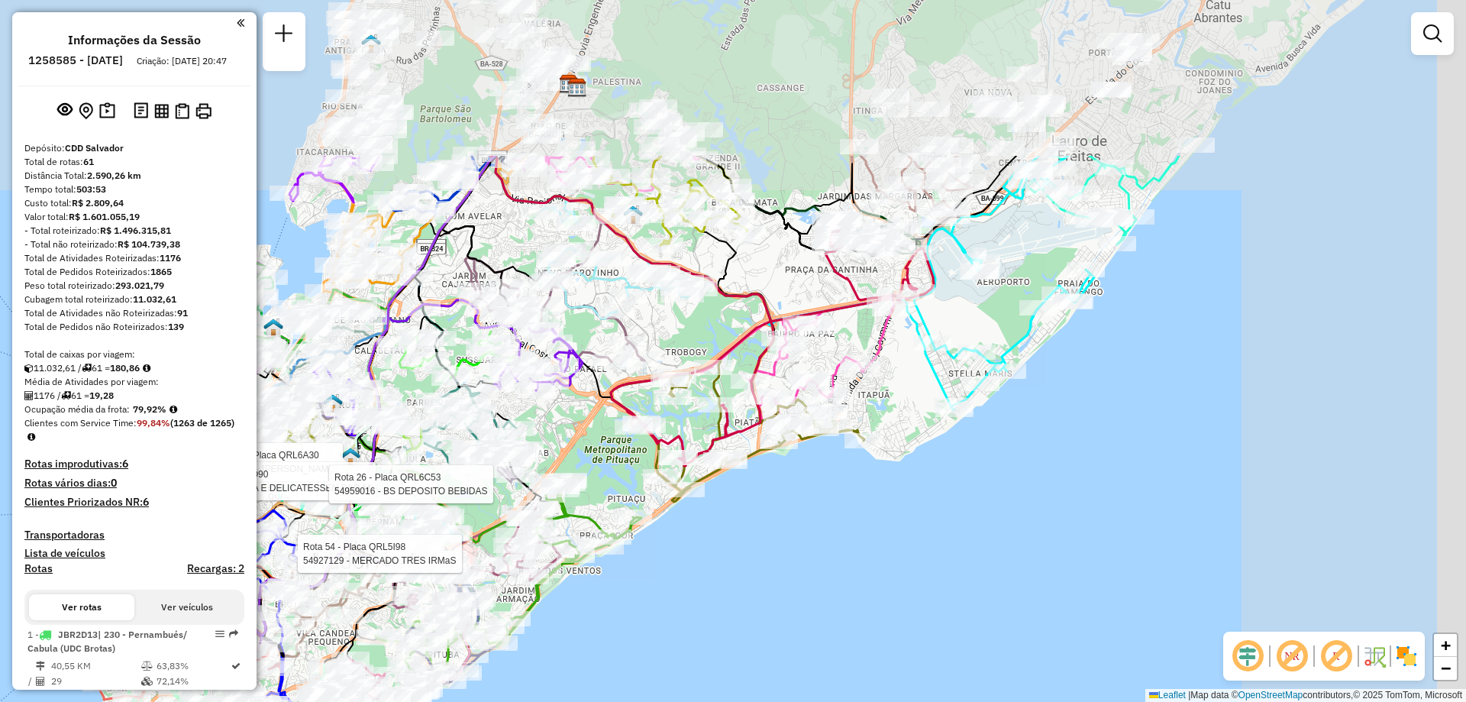
drag, startPoint x: 1028, startPoint y: 155, endPoint x: 632, endPoint y: 408, distance: 469.5
click at [632, 408] on icon at bounding box center [772, 341] width 323 height 247
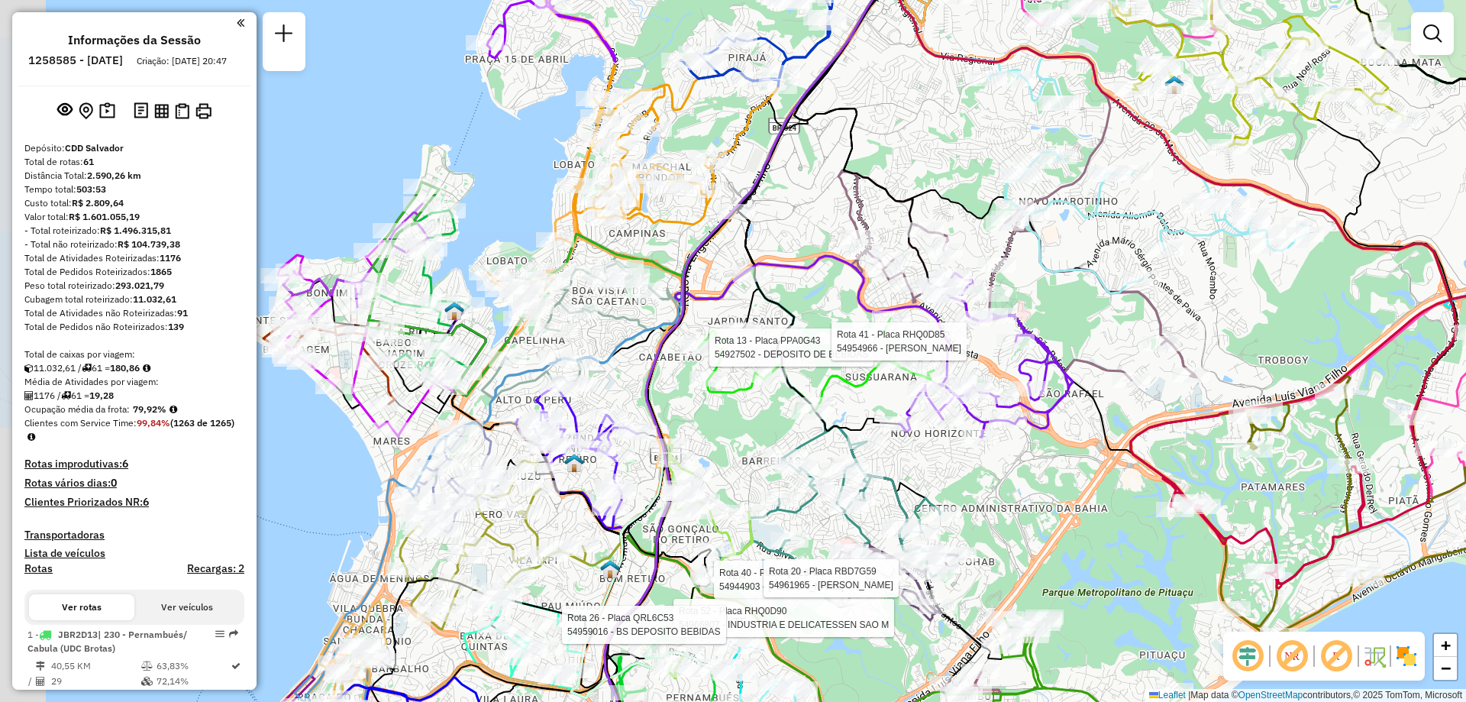
drag, startPoint x: 428, startPoint y: 424, endPoint x: 483, endPoint y: 399, distance: 60.5
click at [483, 399] on icon at bounding box center [640, 307] width 691 height 806
click at [457, 315] on img at bounding box center [454, 311] width 20 height 20
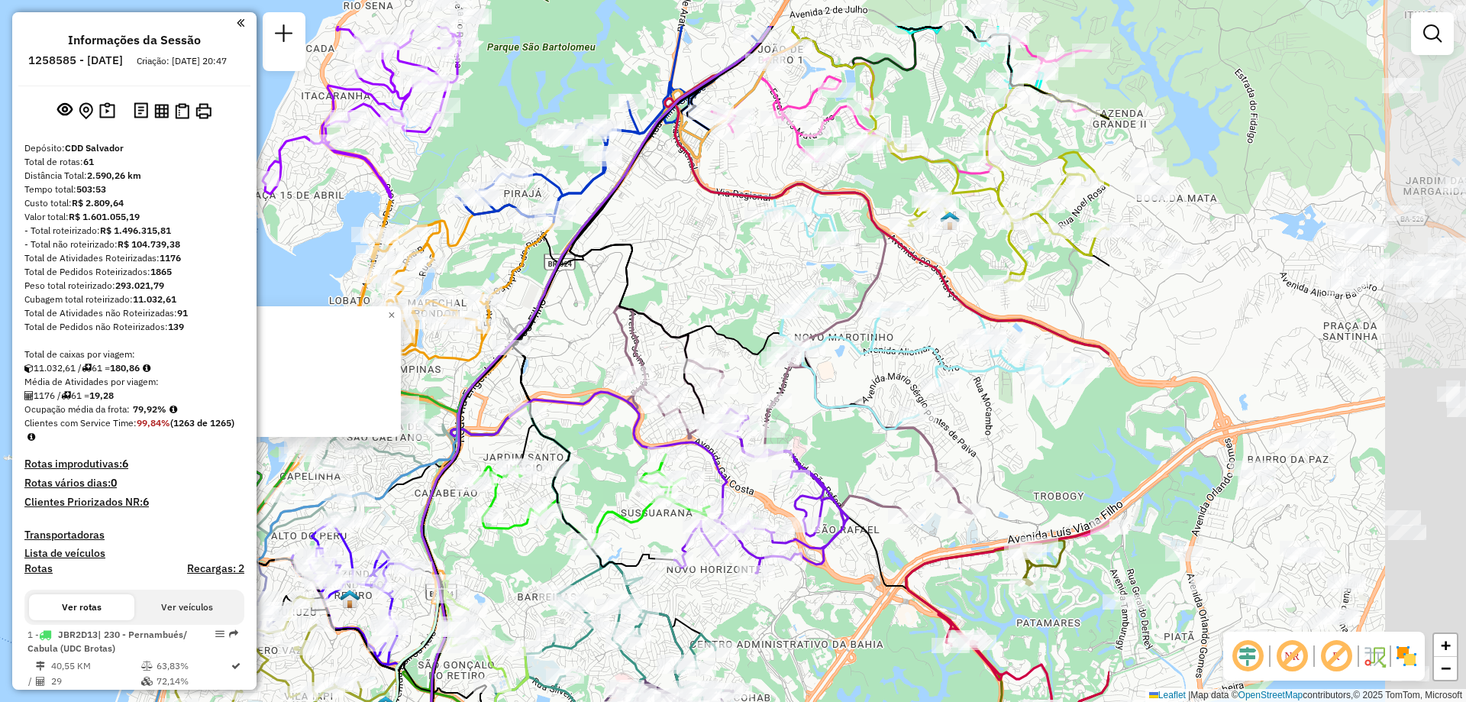
drag, startPoint x: 959, startPoint y: 408, endPoint x: 456, endPoint y: 504, distance: 512.4
click at [456, 504] on div "WCL São Caetano Quantidade de rotas: 2 Cubagem: 219,00 Peso: 5.761,76 Valor: R$…" at bounding box center [733, 351] width 1466 height 702
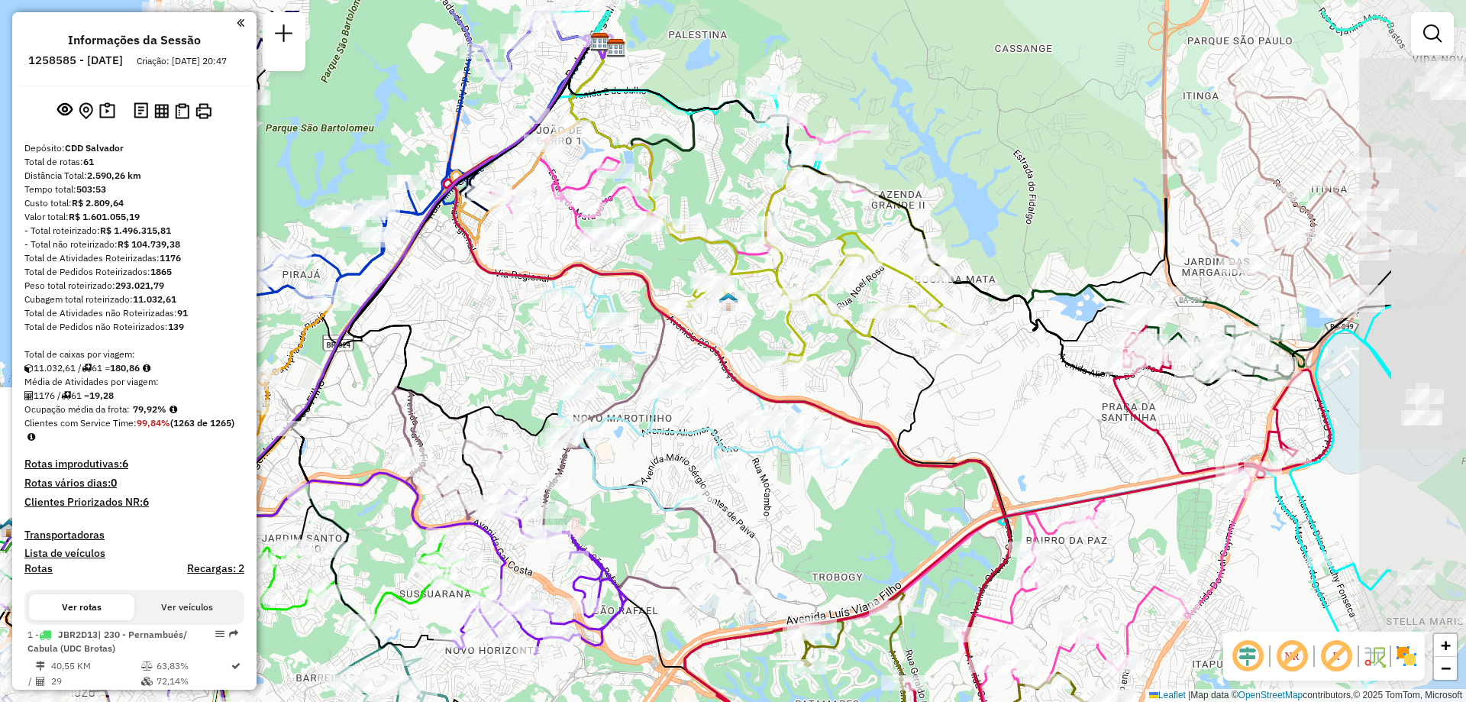
drag, startPoint x: 970, startPoint y: 305, endPoint x: 748, endPoint y: 386, distance: 235.8
click at [748, 386] on icon at bounding box center [727, 390] width 567 height 710
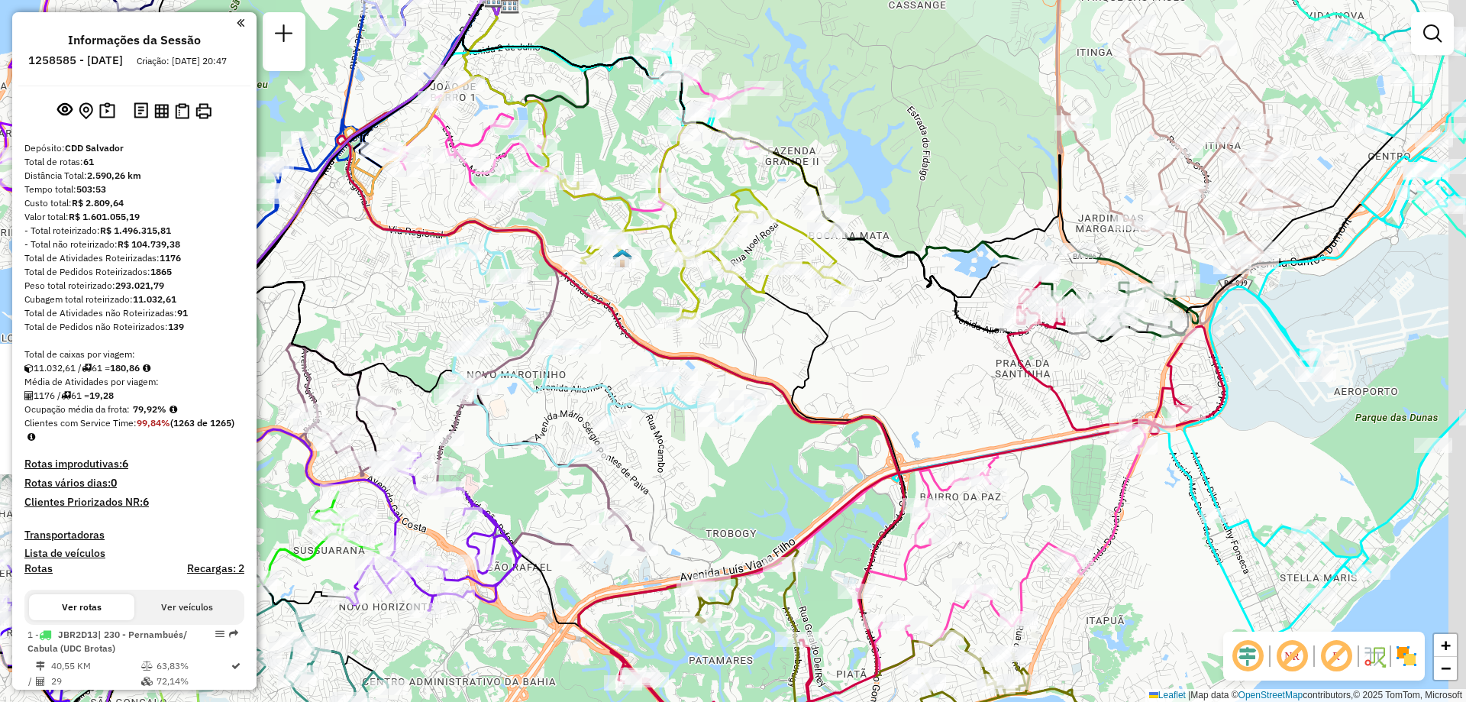
drag, startPoint x: 836, startPoint y: 515, endPoint x: 716, endPoint y: 469, distance: 128.4
click at [713, 470] on div "WCL São Caetano Quantidade de rotas: 2 Cubagem: 219,00 Peso: 5.761,76 Valor: R$…" at bounding box center [733, 351] width 1466 height 702
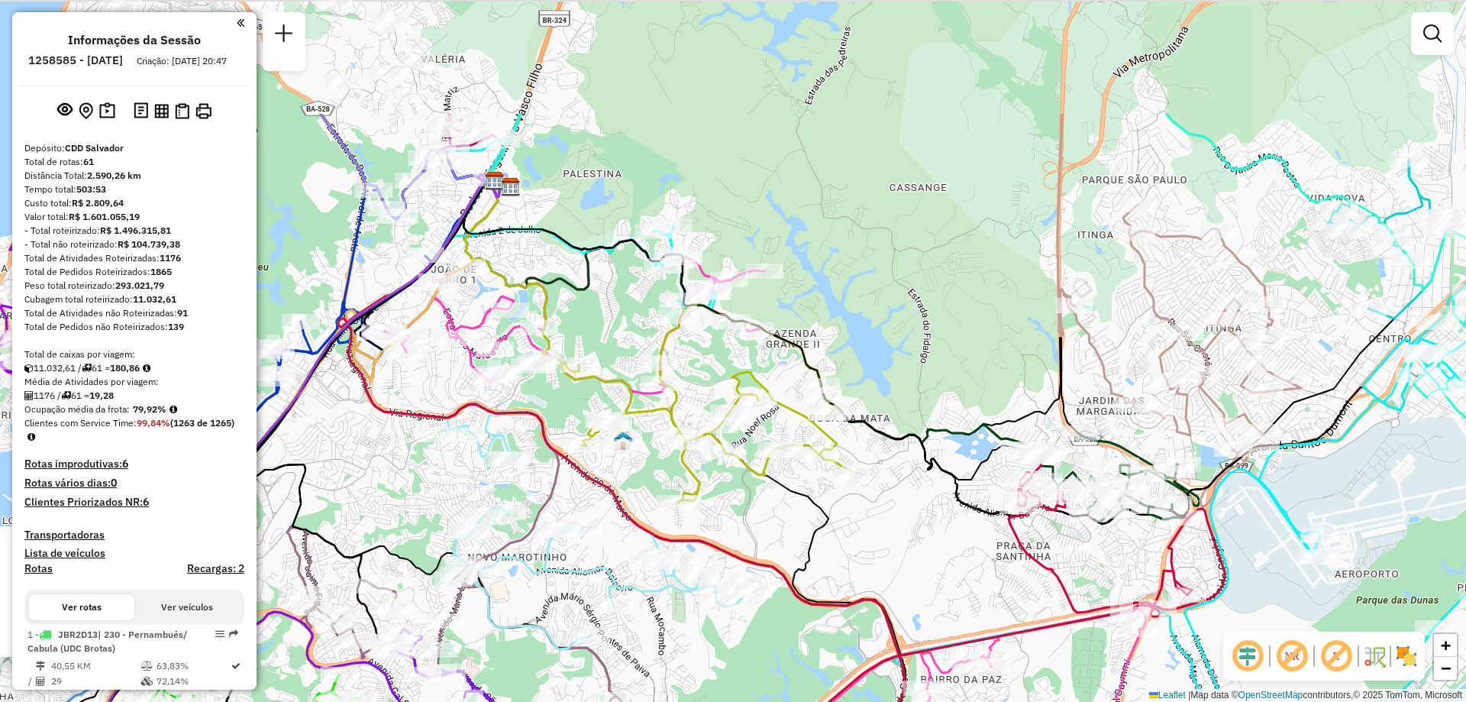
drag, startPoint x: 733, startPoint y: 360, endPoint x: 751, endPoint y: 544, distance: 184.9
click at [751, 544] on div "WCL São Caetano Quantidade de rotas: 2 Cubagem: 219,00 Peso: 5.761,76 Valor: R$…" at bounding box center [733, 351] width 1466 height 702
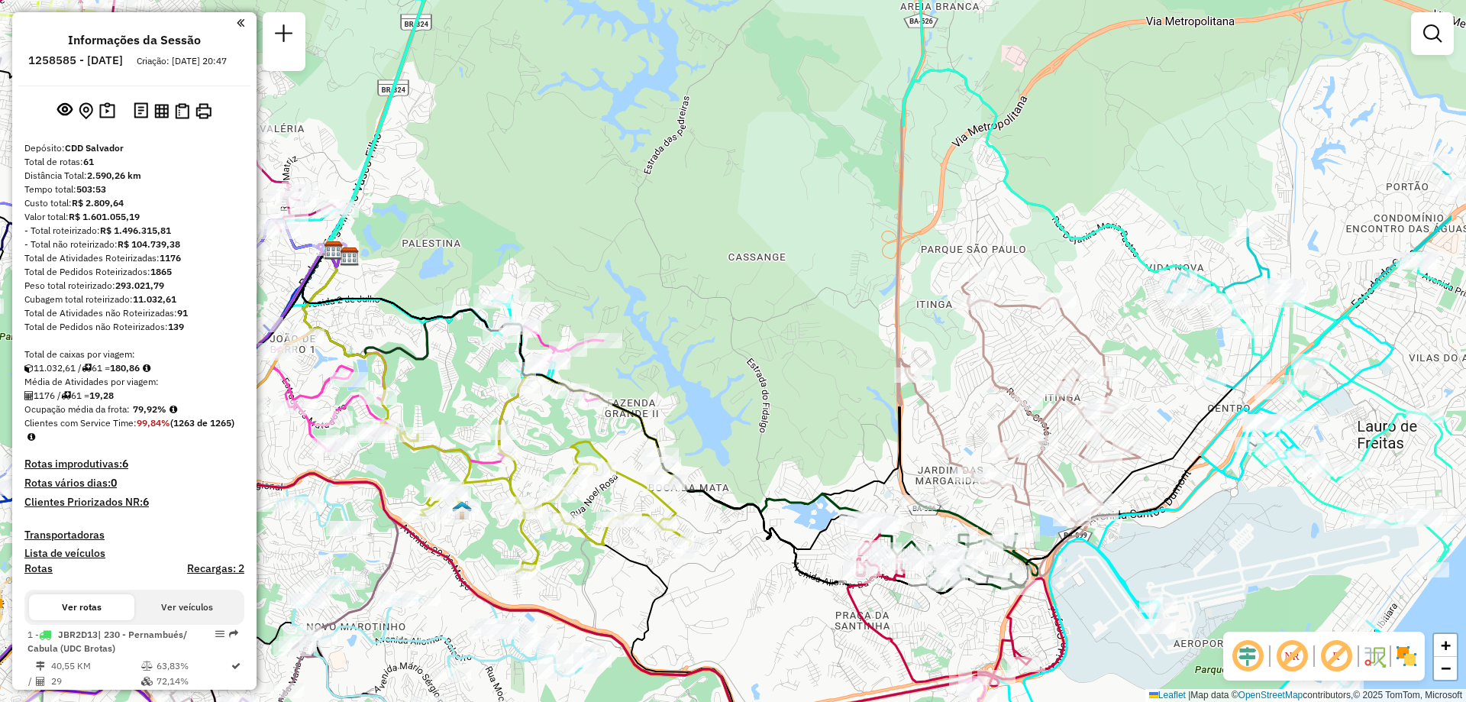
drag, startPoint x: 854, startPoint y: 361, endPoint x: 682, endPoint y: 435, distance: 187.1
click at [682, 435] on div "WCL São Caetano Quantidade de rotas: 2 Cubagem: 219,00 Peso: 5.761,76 Valor: R$…" at bounding box center [733, 351] width 1466 height 702
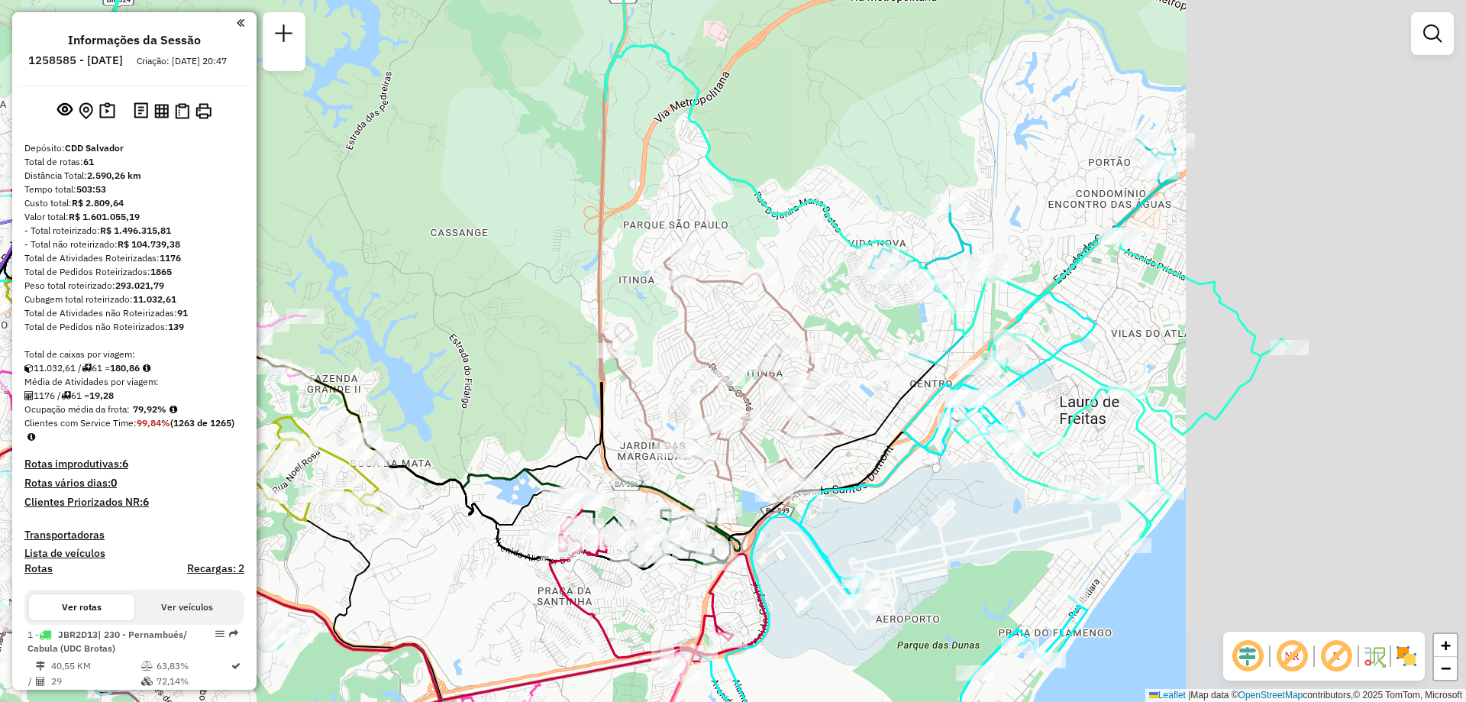
drag, startPoint x: 1173, startPoint y: 357, endPoint x: 819, endPoint y: 322, distance: 355.4
click at [819, 322] on div "WCL São Caetano Quantidade de rotas: 2 Cubagem: 219,00 Peso: 5.761,76 Valor: R$…" at bounding box center [733, 351] width 1466 height 702
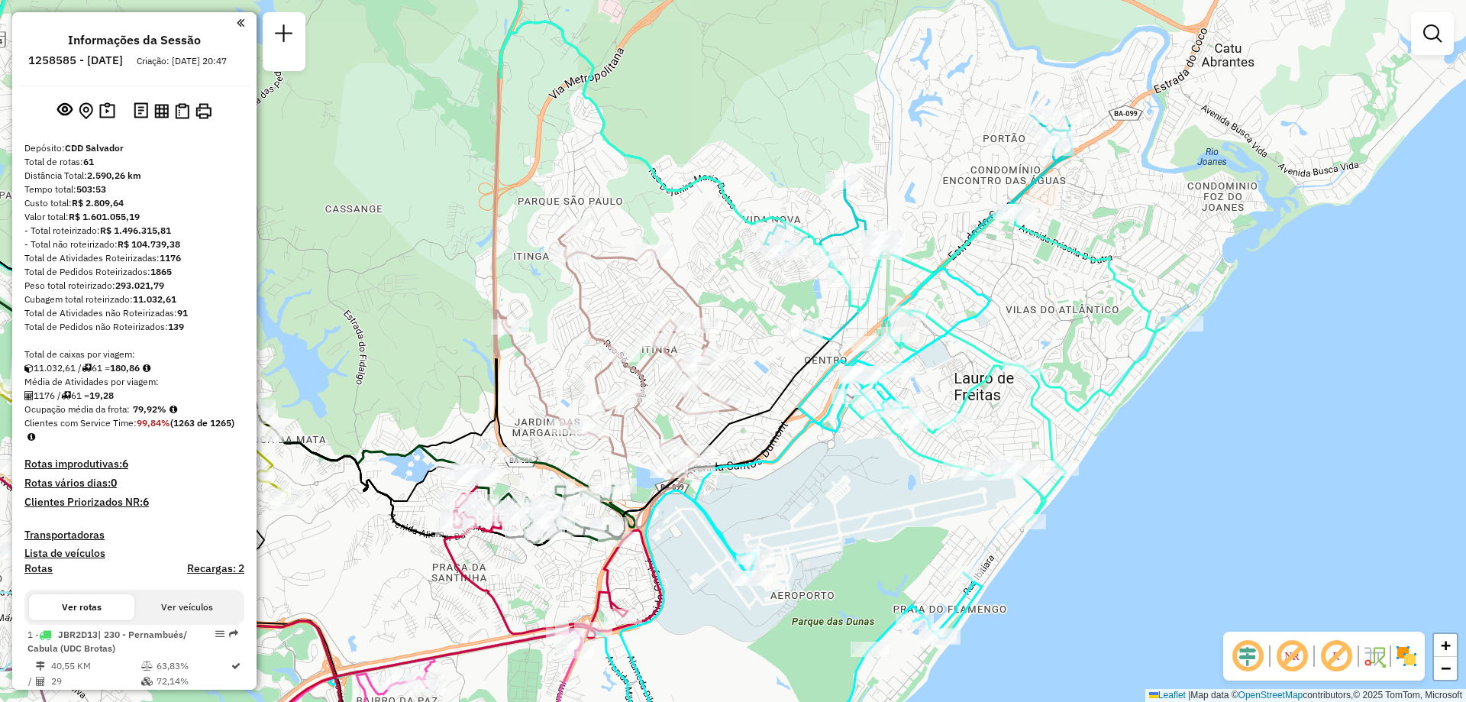
drag, startPoint x: 913, startPoint y: 471, endPoint x: 888, endPoint y: 457, distance: 28.4
click at [888, 457] on div "WCL São Caetano Quantidade de rotas: 2 Cubagem: 219,00 Peso: 5.761,76 Valor: R$…" at bounding box center [733, 351] width 1466 height 702
